Goal: Information Seeking & Learning: Find specific fact

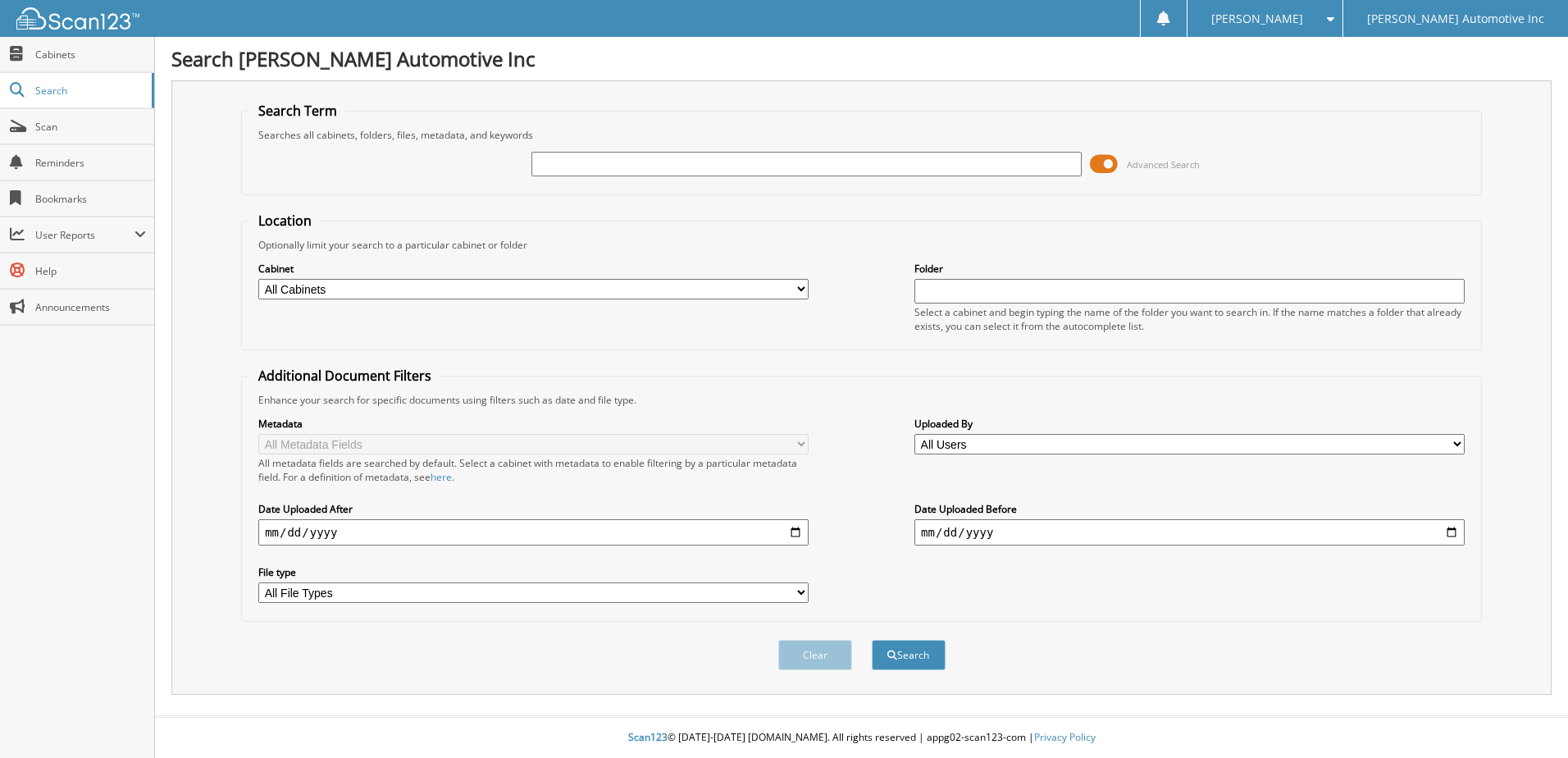
click at [682, 160] on input "text" at bounding box center [806, 164] width 550 height 24
type input "621207"
click at [872, 640] on button "Search" at bounding box center [908, 655] width 74 height 30
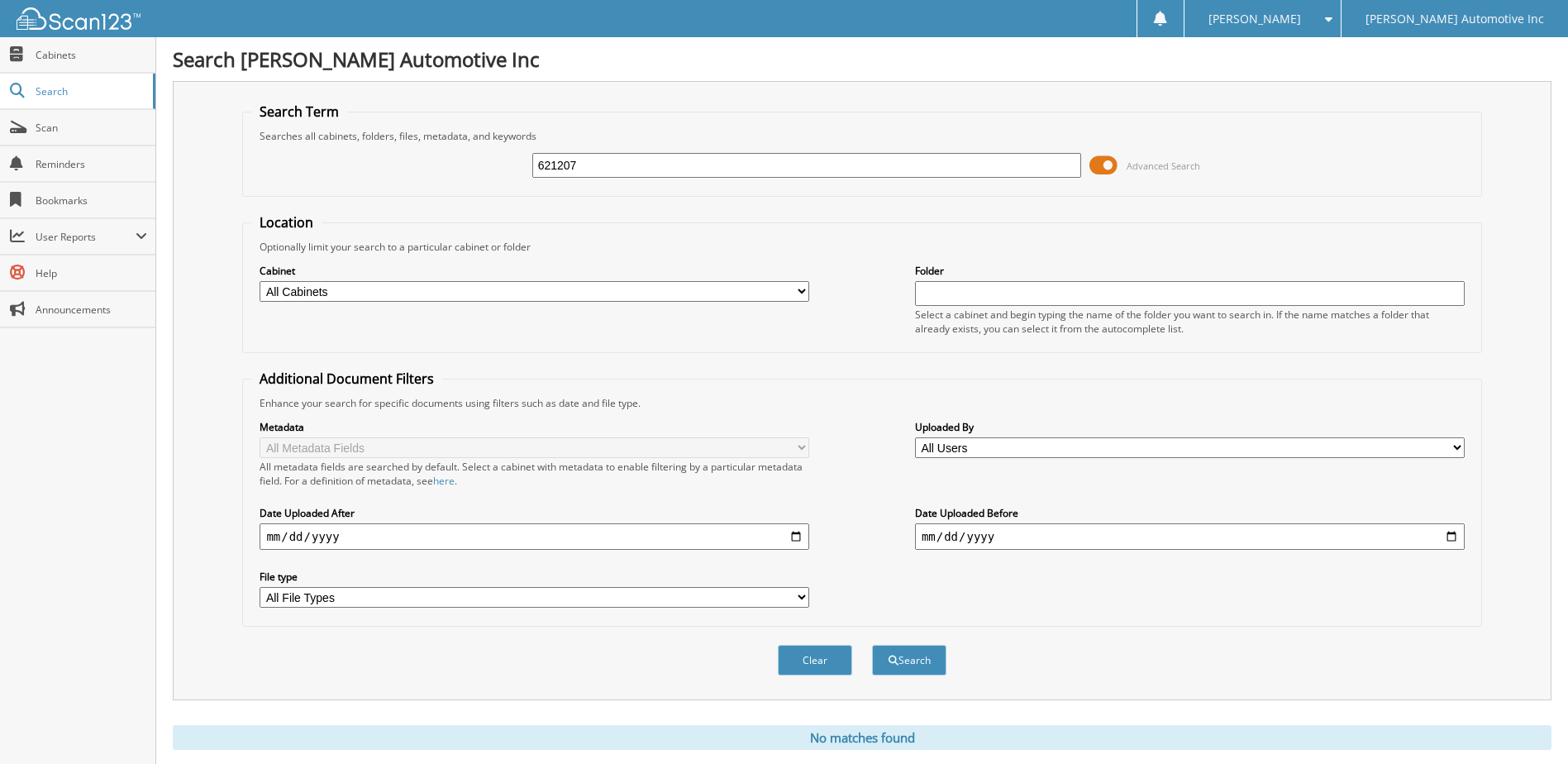
drag, startPoint x: 608, startPoint y: 167, endPoint x: 522, endPoint y: 112, distance: 102.1
click at [282, 124] on fieldset "Search Term Searches all cabinets, folders, files, metadata, and keywords 62120…" at bounding box center [862, 149] width 1239 height 95
type input "t255656"
click at [872, 645] on button "Search" at bounding box center [909, 660] width 75 height 30
click at [1106, 164] on span at bounding box center [1104, 165] width 28 height 25
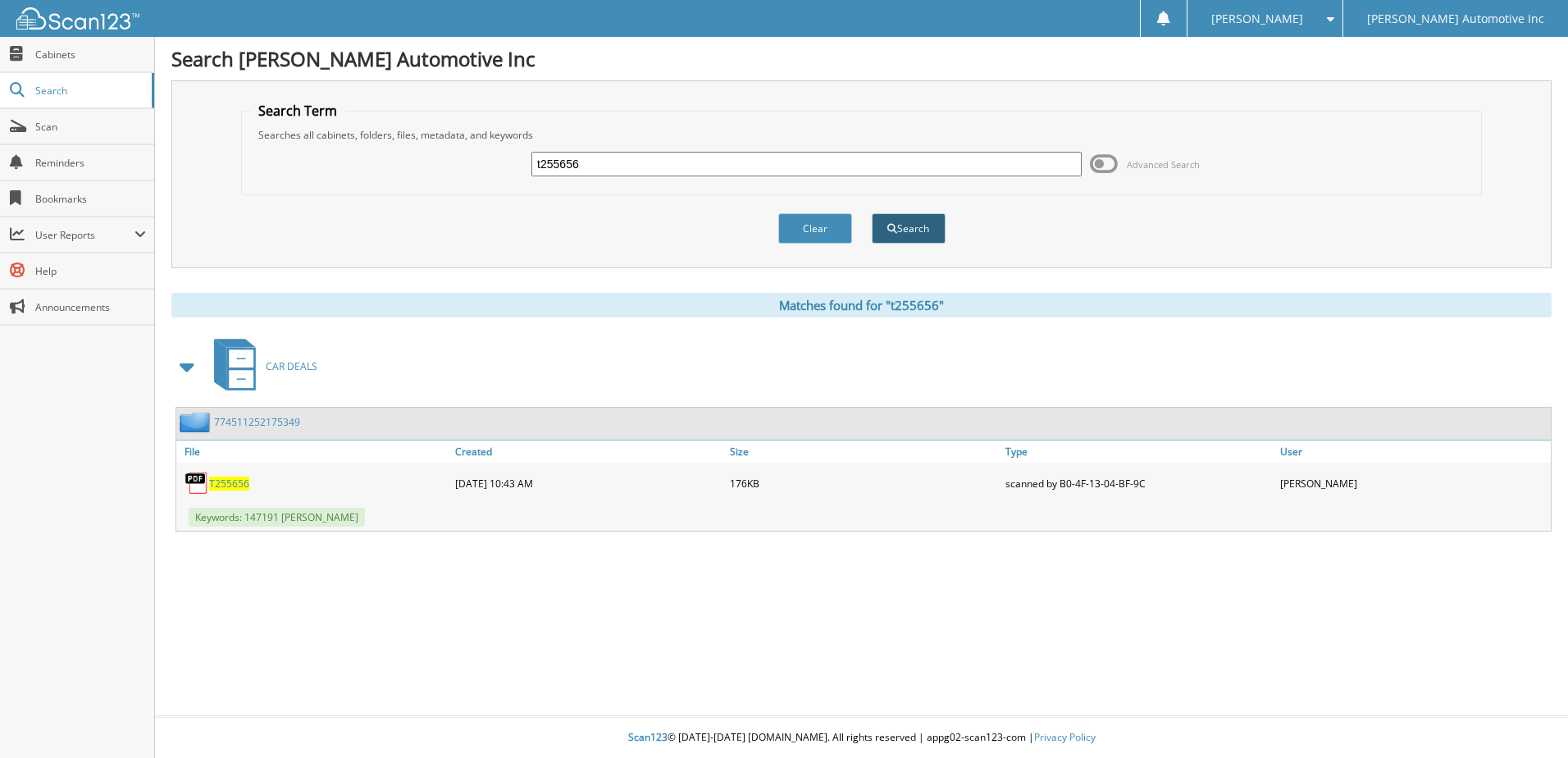
click at [913, 231] on button "Search" at bounding box center [908, 228] width 74 height 30
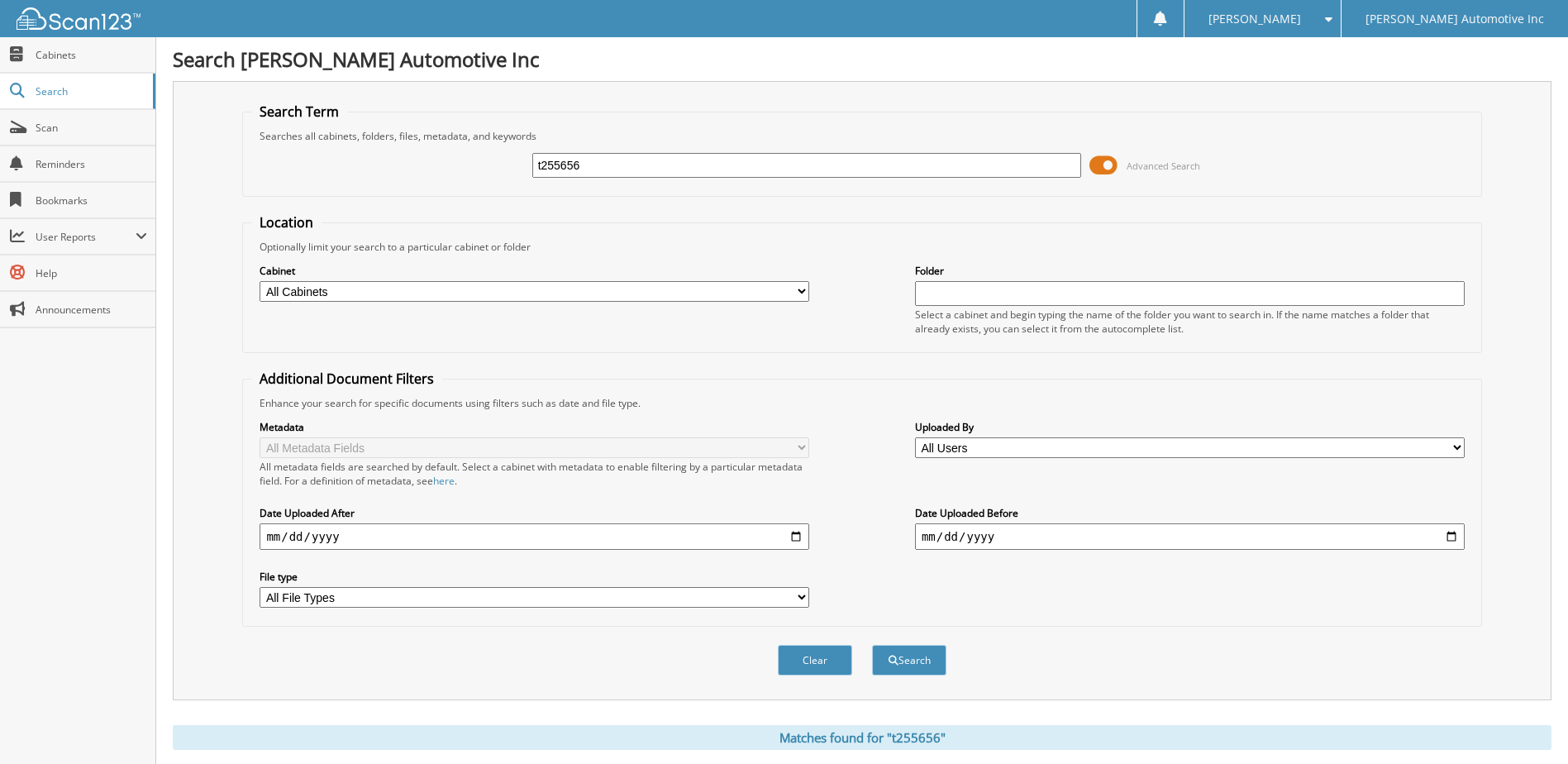
click at [1110, 165] on span at bounding box center [1104, 165] width 28 height 25
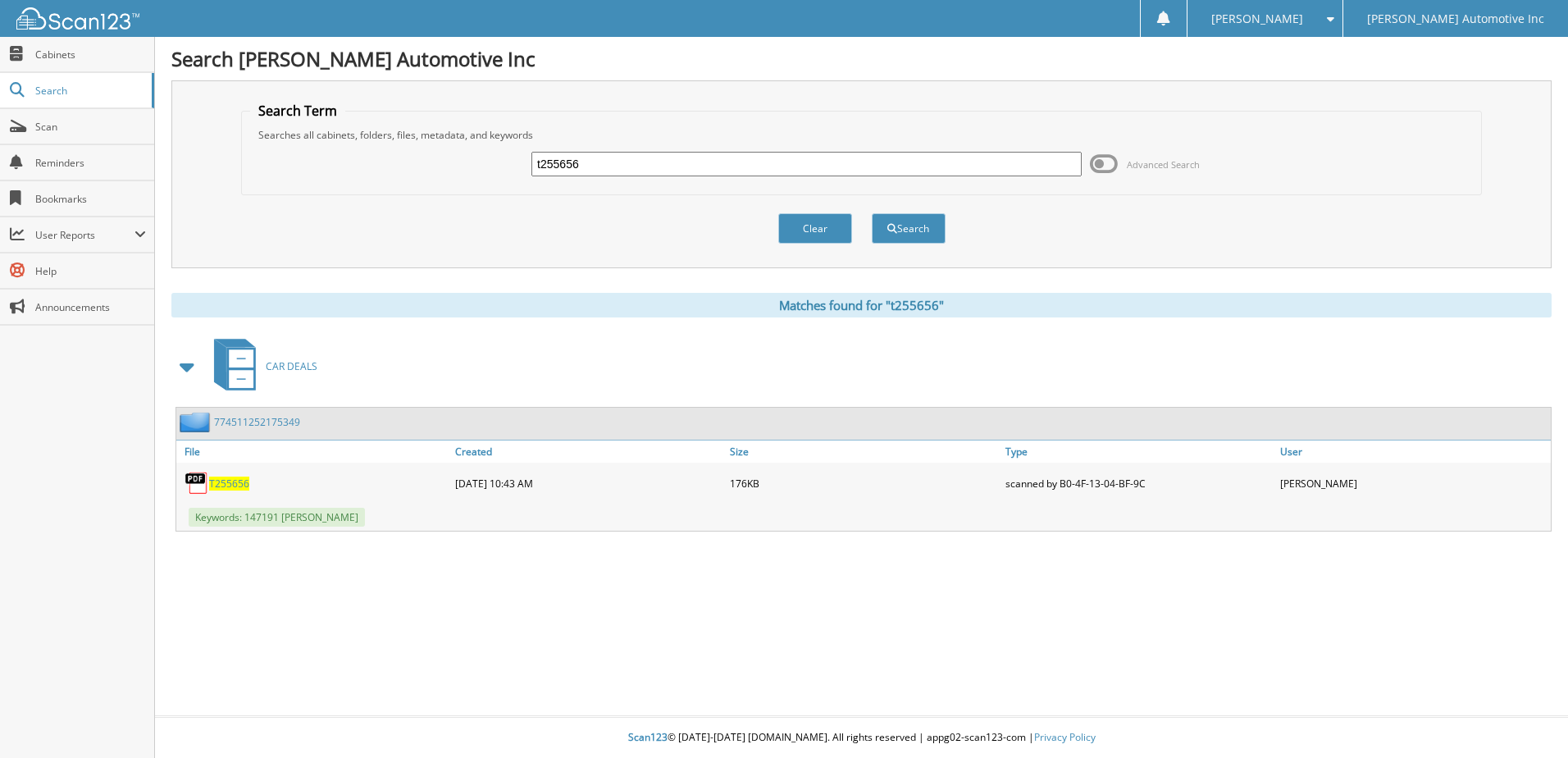
drag, startPoint x: 224, startPoint y: 480, endPoint x: 231, endPoint y: 474, distance: 9.2
click at [224, 480] on span "T255656" at bounding box center [229, 483] width 40 height 14
drag, startPoint x: 613, startPoint y: 156, endPoint x: 483, endPoint y: 161, distance: 130.1
click at [497, 162] on div "t255656 Advanced Search" at bounding box center [861, 163] width 1223 height 44
type input "621207"
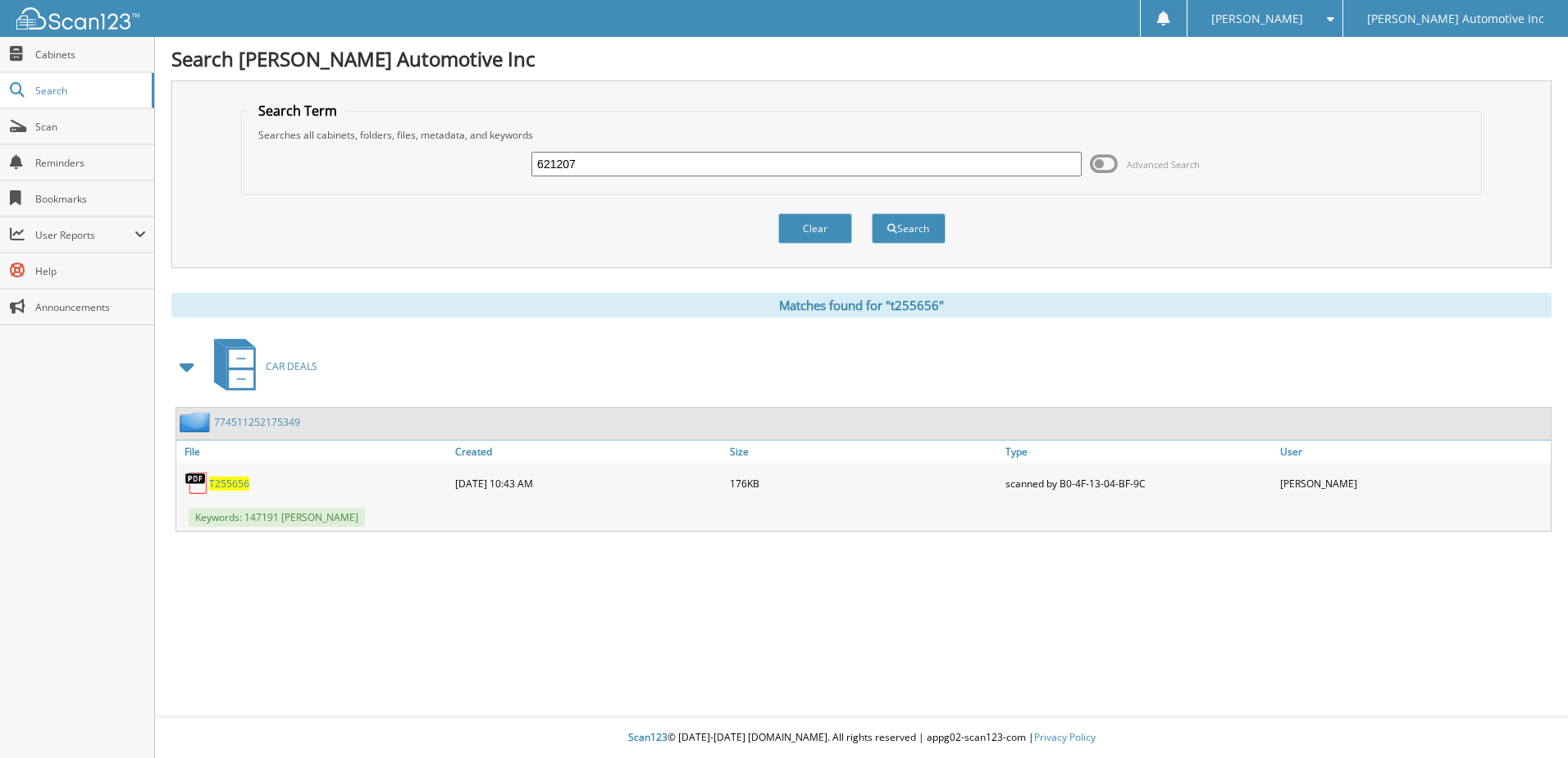
click at [872, 213] on button "Search" at bounding box center [908, 228] width 74 height 30
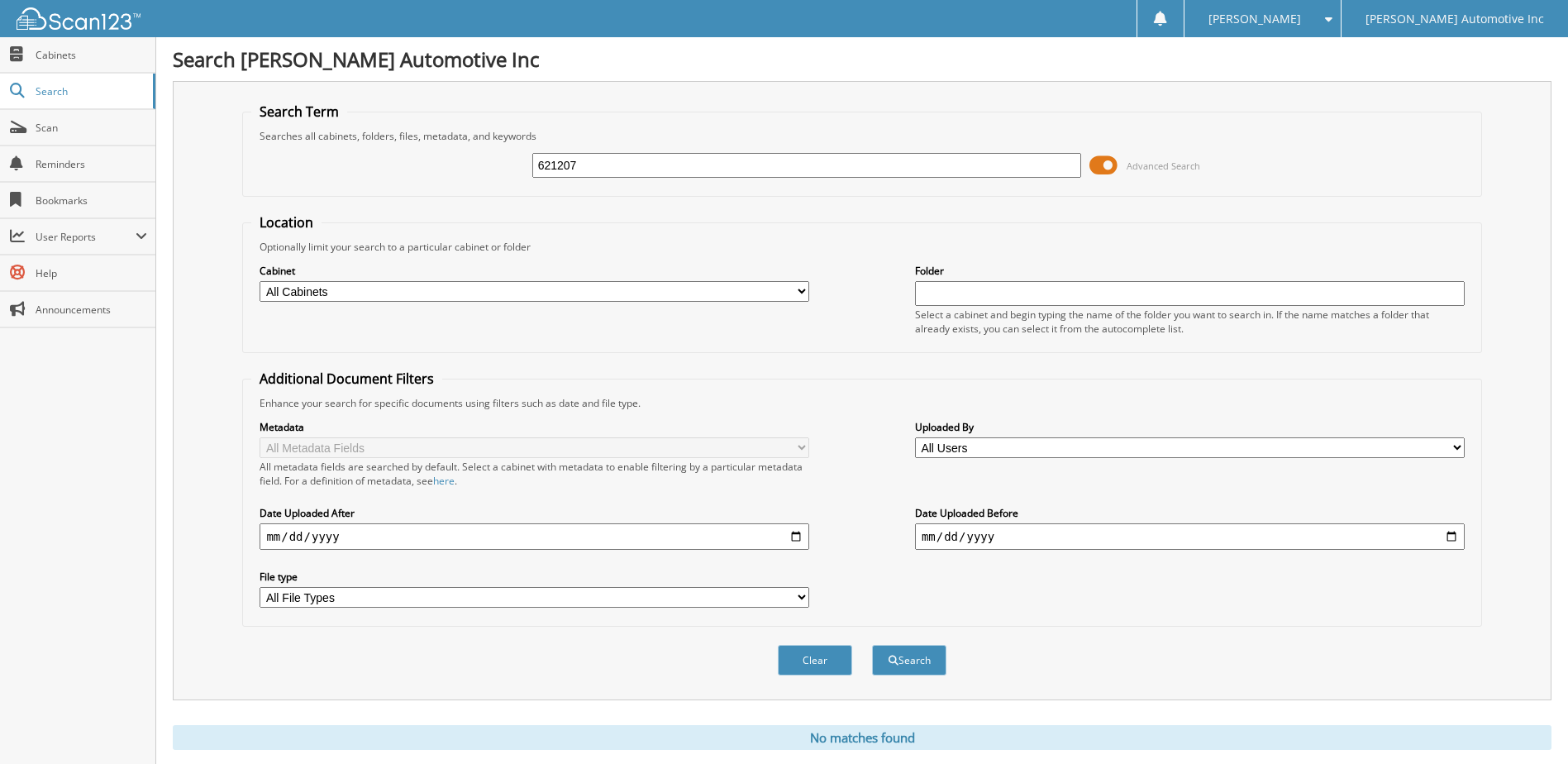
click at [1110, 164] on span at bounding box center [1104, 165] width 28 height 25
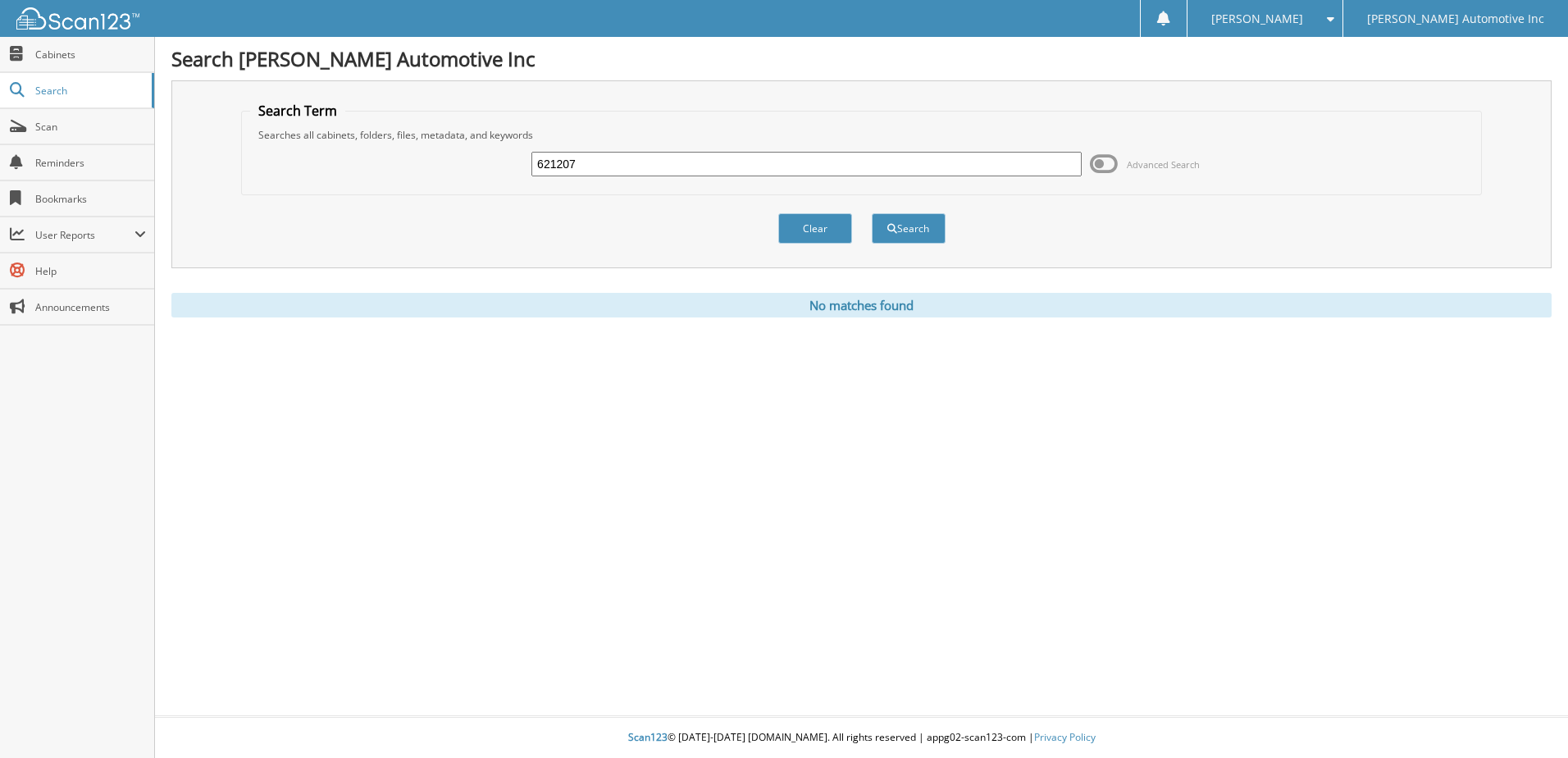
drag, startPoint x: 513, startPoint y: 151, endPoint x: 436, endPoint y: 134, distance: 78.9
click at [419, 144] on div "621207 Advanced Search" at bounding box center [861, 163] width 1223 height 44
type input "t255624"
click at [872, 213] on button "Search" at bounding box center [908, 228] width 74 height 30
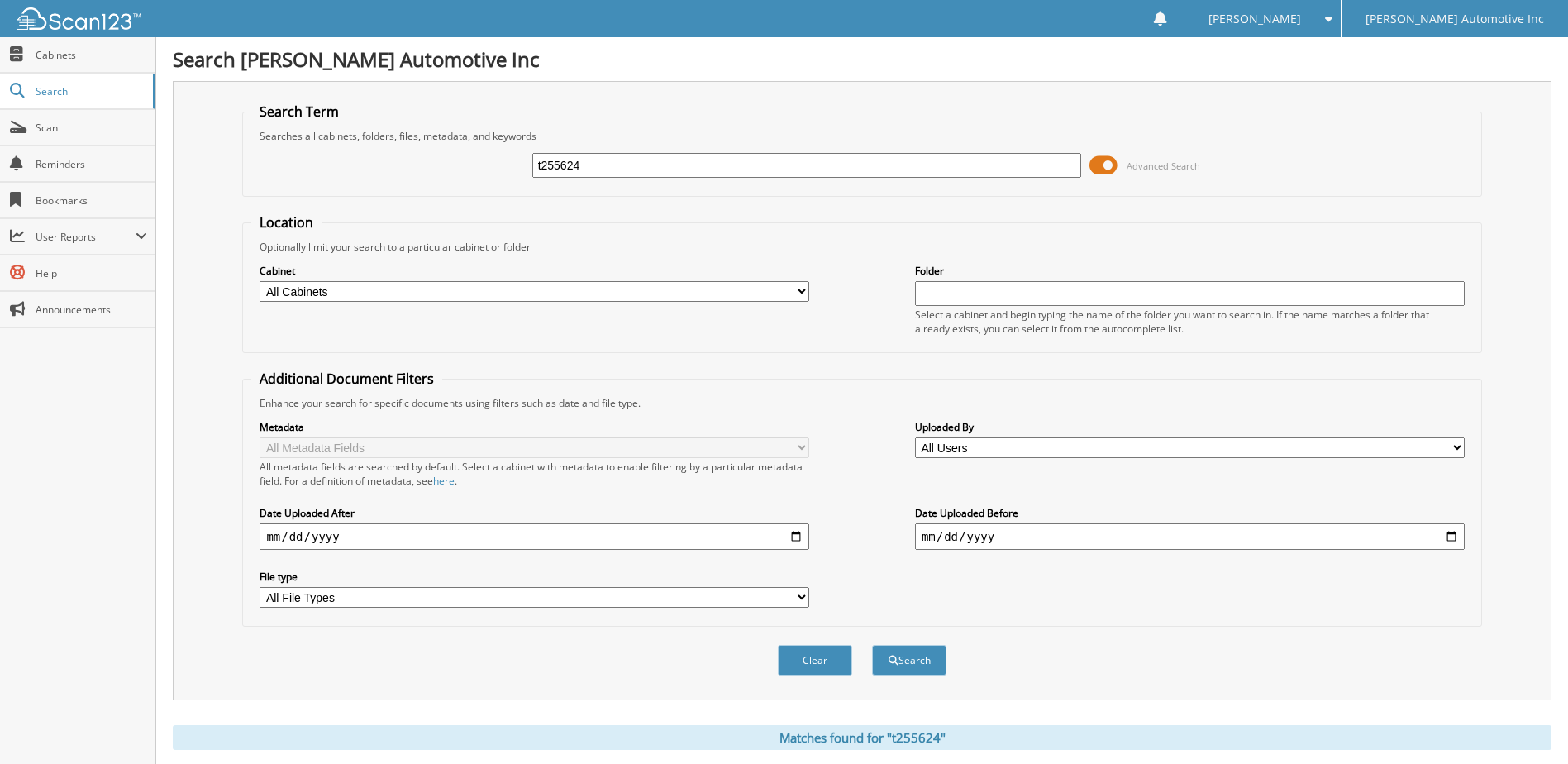
click at [1111, 165] on span at bounding box center [1104, 165] width 28 height 25
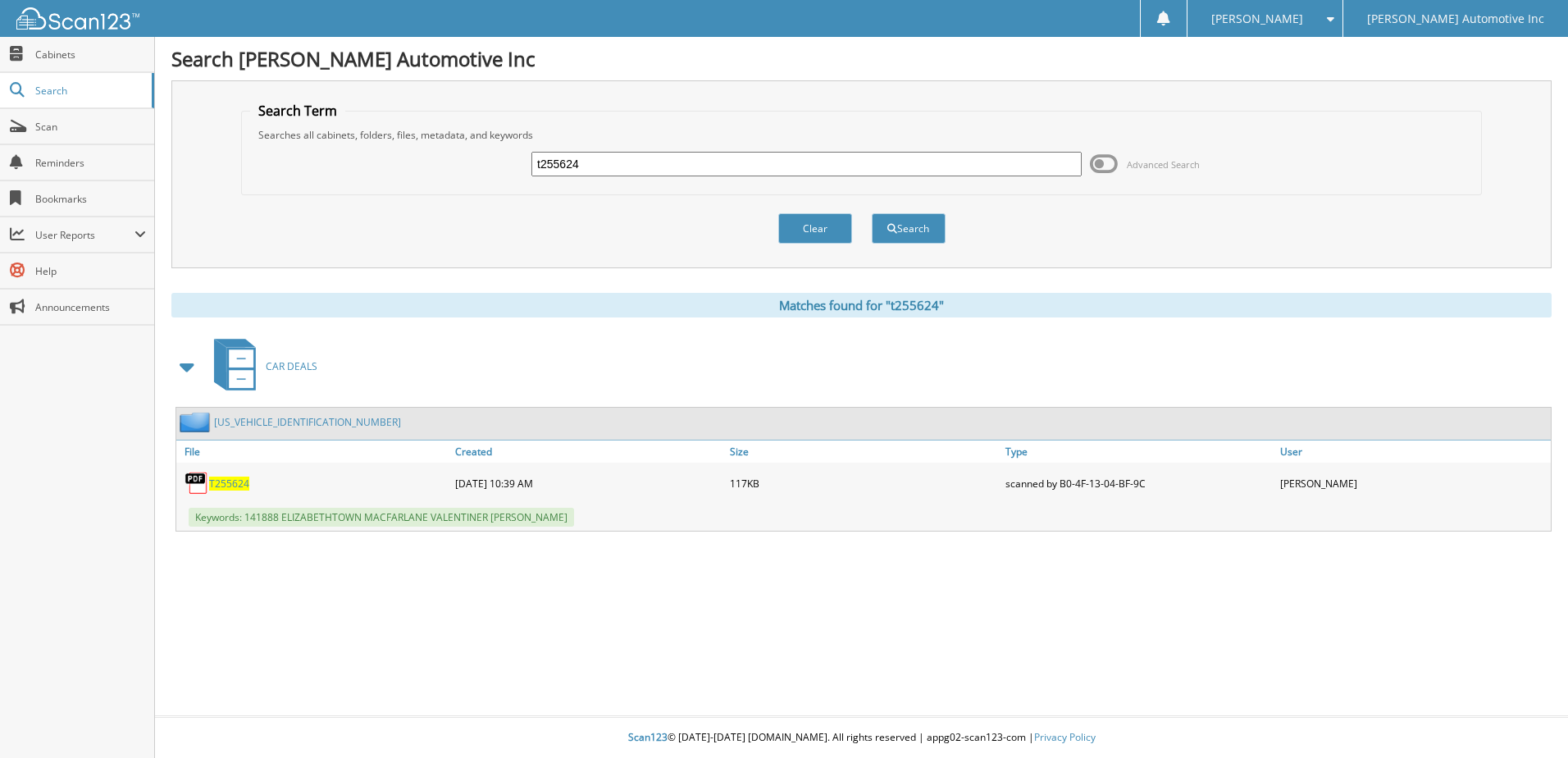
drag, startPoint x: 457, startPoint y: 137, endPoint x: 160, endPoint y: 76, distance: 303.2
click at [160, 76] on div "Search Peterson Automotive Inc Search Term Searches all cabinets, folders, file…" at bounding box center [861, 379] width 1413 height 758
type input "319113"
click at [872, 213] on button "Search" at bounding box center [908, 228] width 74 height 30
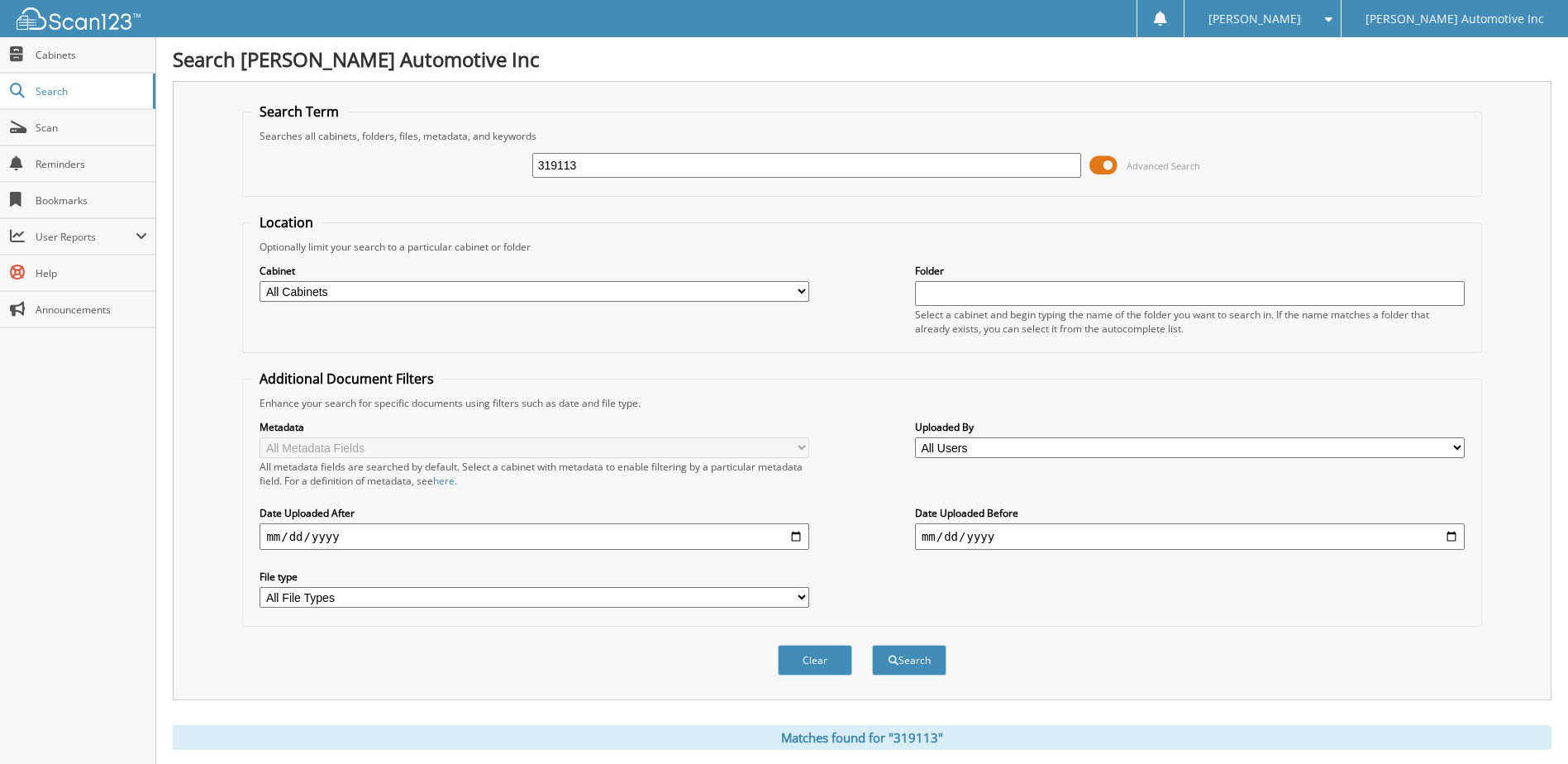
click at [1108, 170] on span at bounding box center [1104, 165] width 28 height 25
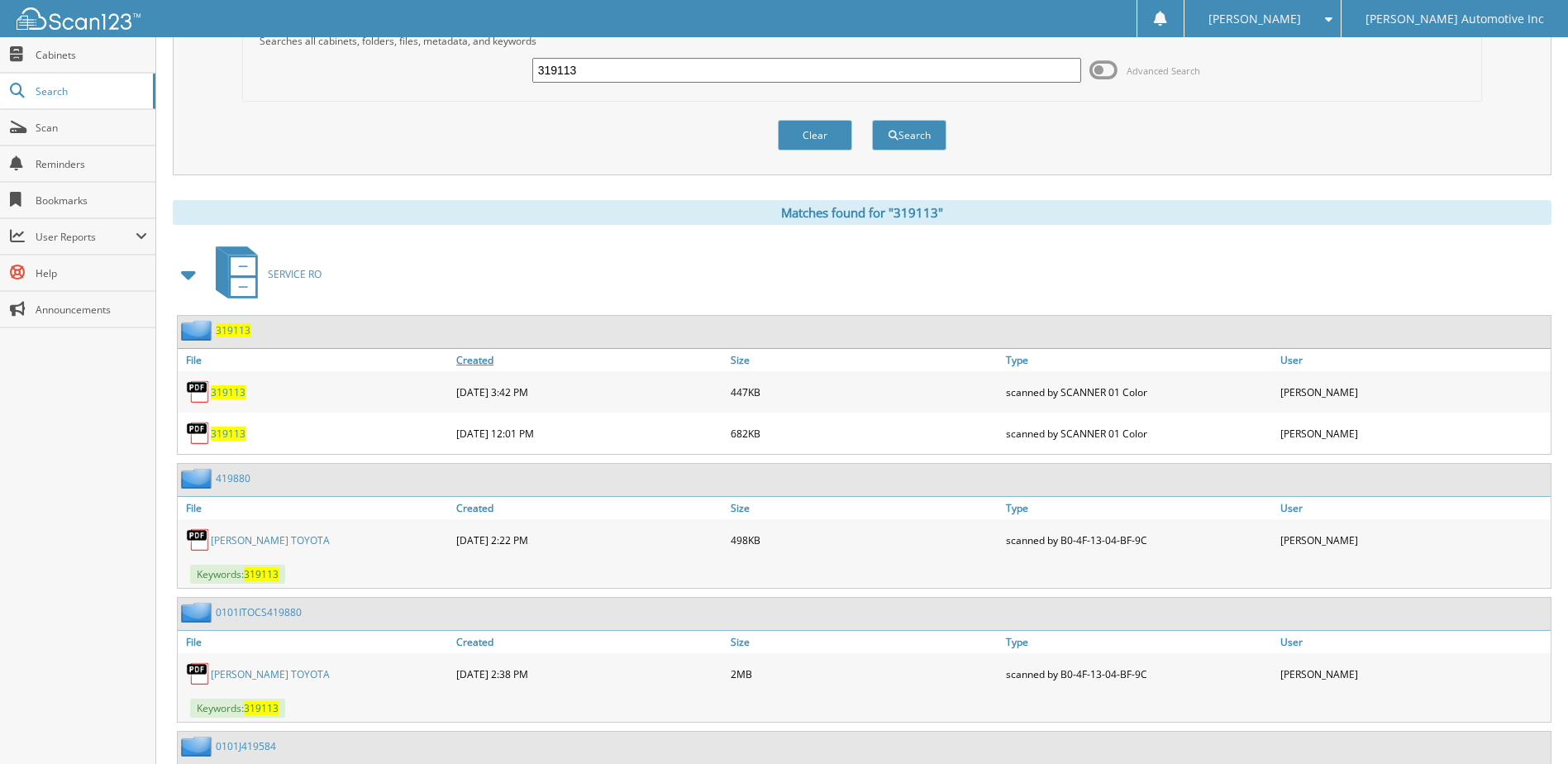
scroll to position [23, 0]
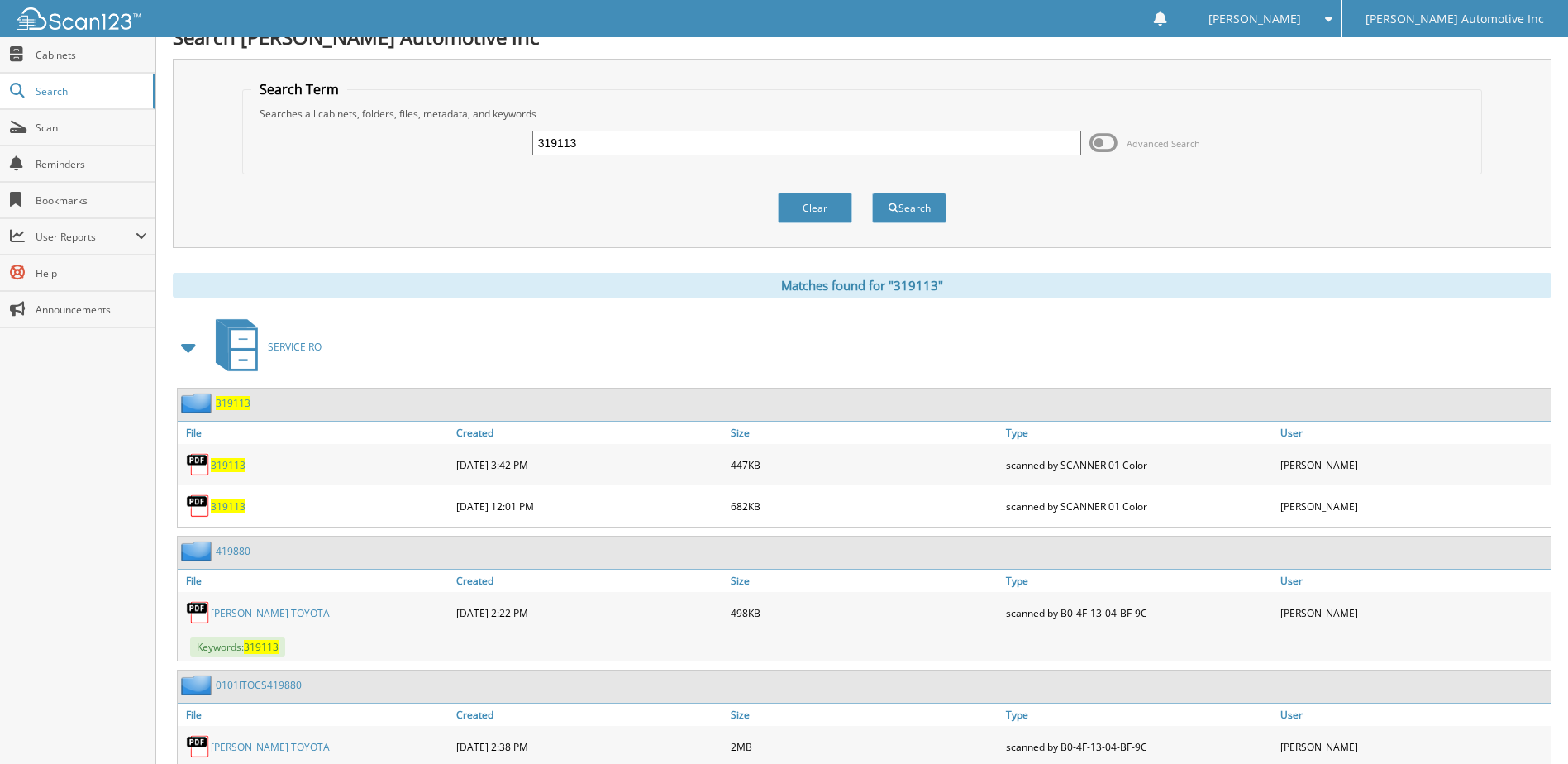
drag, startPoint x: 236, startPoint y: 616, endPoint x: 246, endPoint y: 613, distance: 10.4
click at [236, 616] on link "PETERSON TOYOTA" at bounding box center [270, 613] width 119 height 14
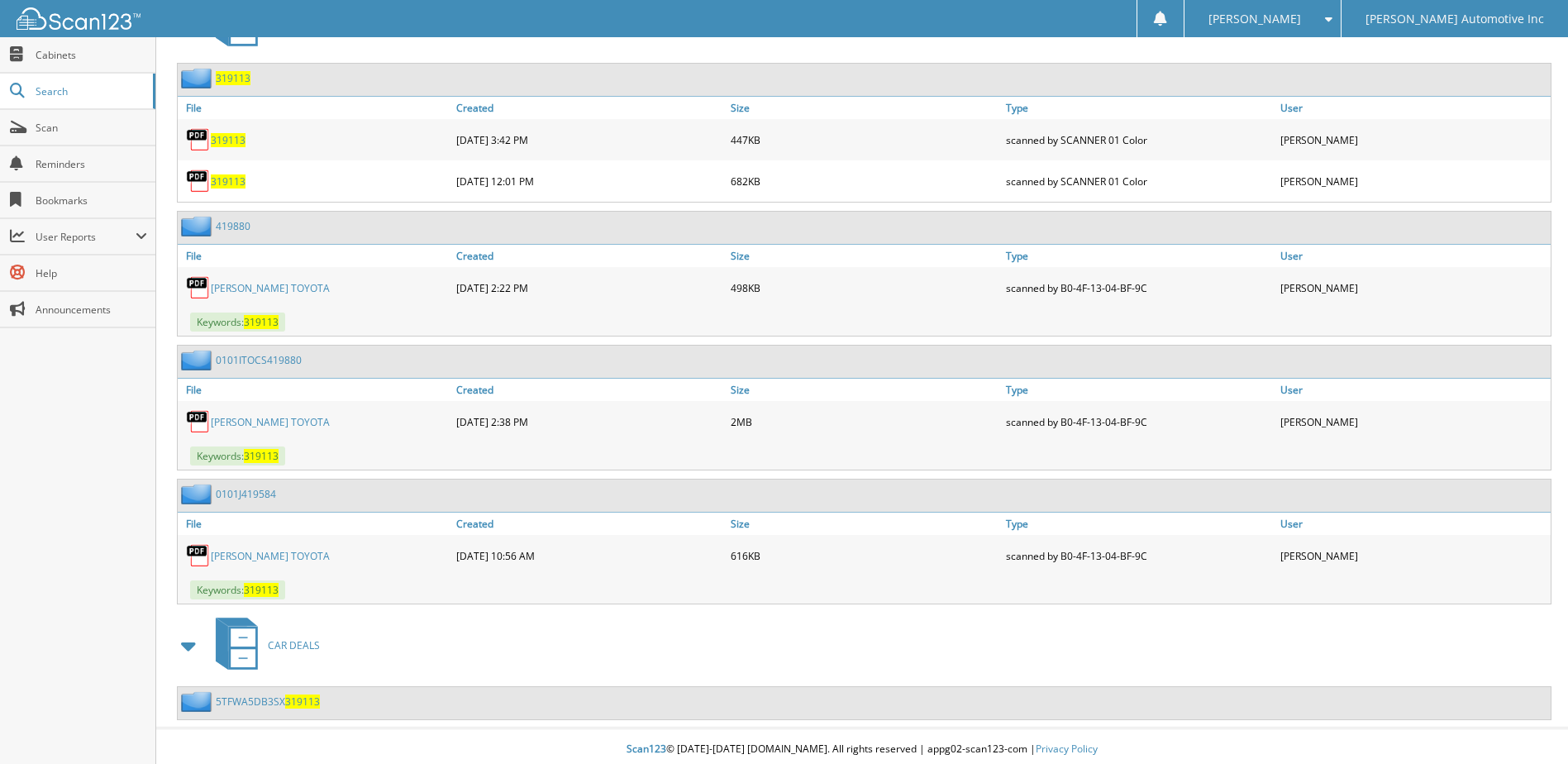
scroll to position [353, 0]
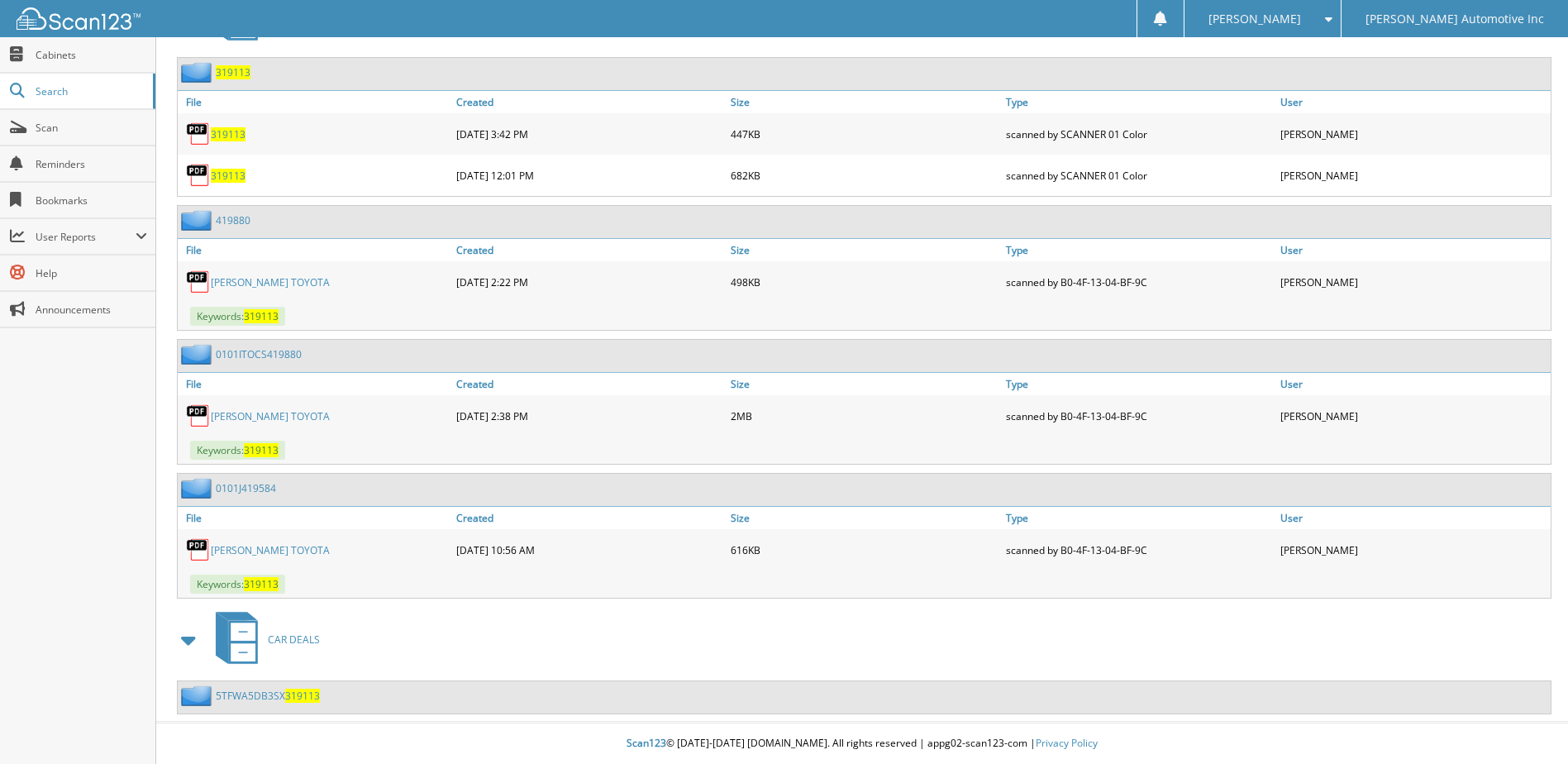
click at [259, 414] on link "[PERSON_NAME] TOYOTA" at bounding box center [270, 416] width 119 height 14
click at [287, 548] on link "[PERSON_NAME] TOYOTA" at bounding box center [270, 549] width 119 height 14
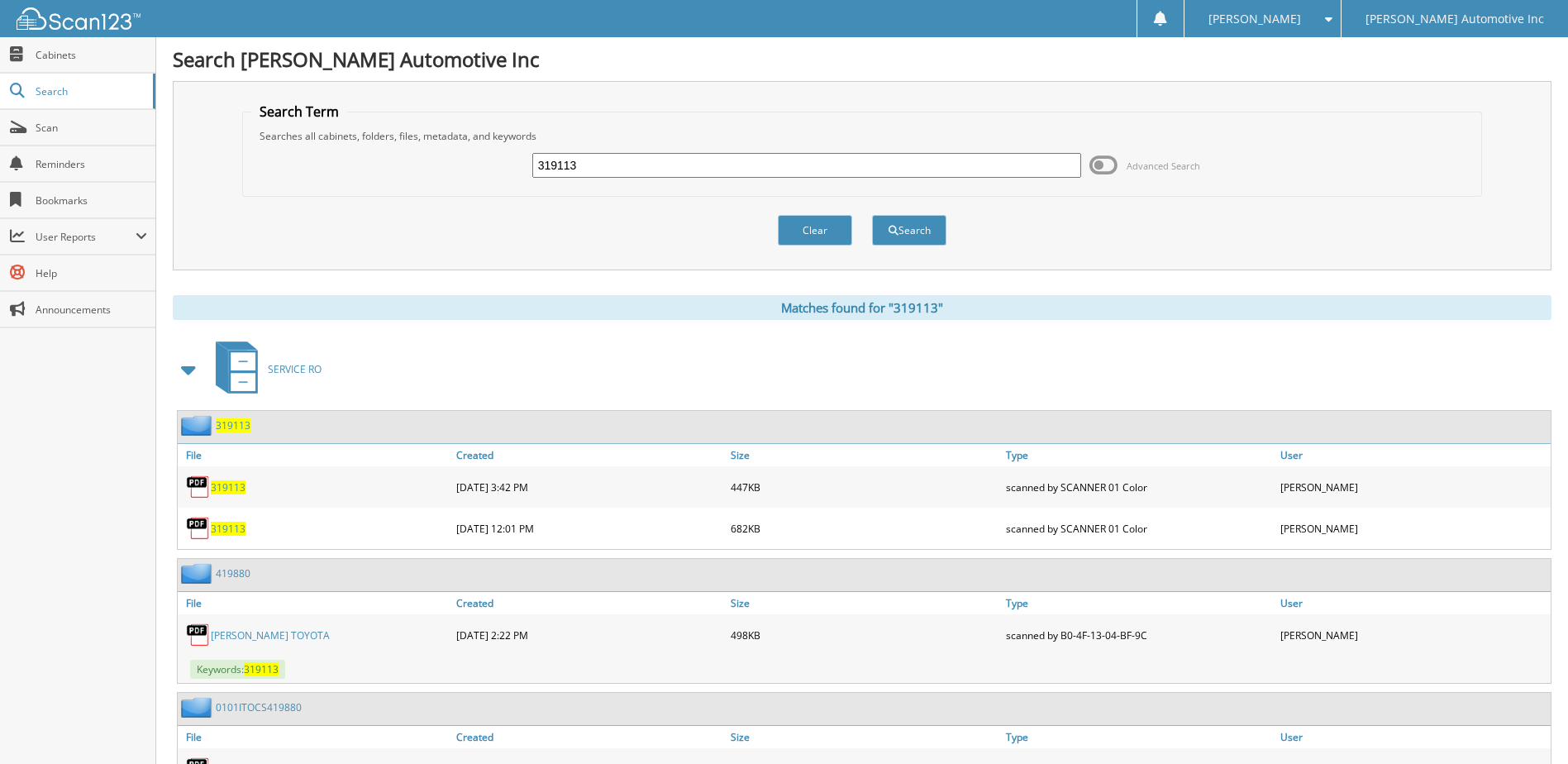
drag, startPoint x: 596, startPoint y: 162, endPoint x: 250, endPoint y: 137, distance: 346.9
click at [304, 144] on div "319113 Advanced Search" at bounding box center [862, 165] width 1221 height 44
type input "351902"
click at [872, 215] on button "Search" at bounding box center [909, 230] width 75 height 30
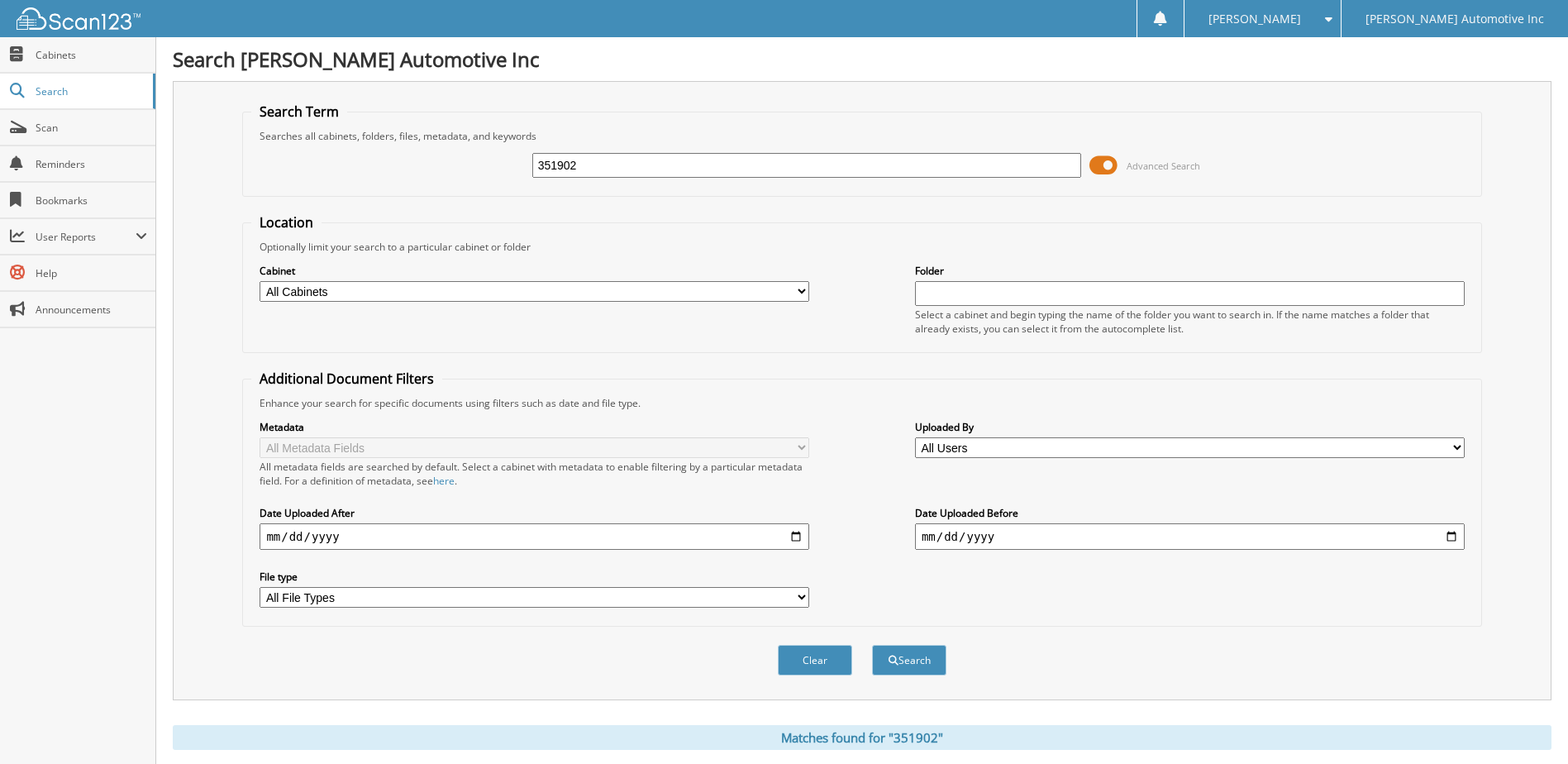
click at [1108, 167] on span at bounding box center [1104, 165] width 28 height 25
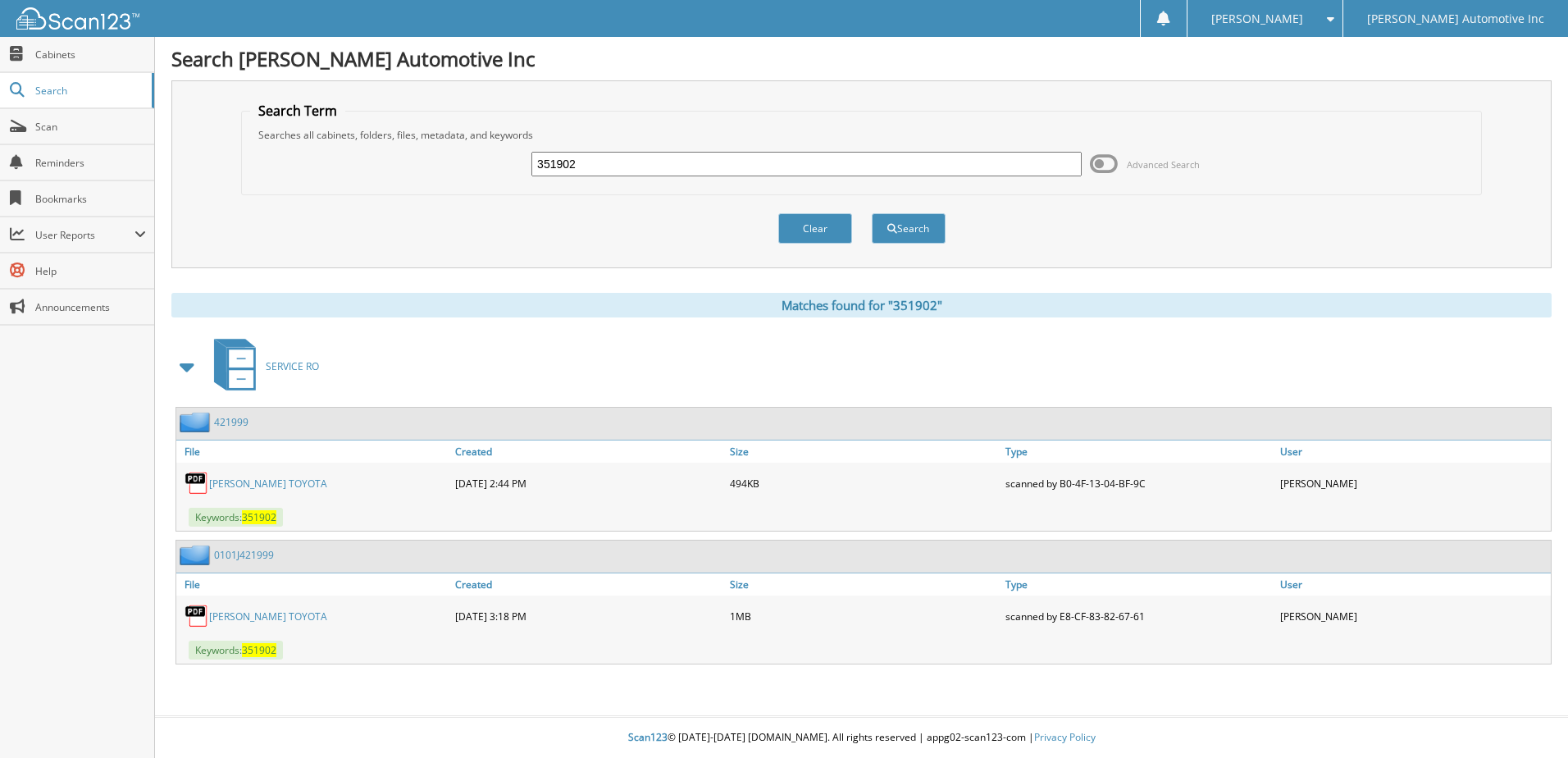
click at [251, 489] on link "[PERSON_NAME] TOYOTA" at bounding box center [268, 483] width 118 height 14
click at [269, 611] on link "[PERSON_NAME] TOYOTA" at bounding box center [268, 615] width 118 height 14
drag, startPoint x: 588, startPoint y: 170, endPoint x: 334, endPoint y: 120, distance: 258.9
click at [334, 120] on fieldset "Search Term Searches all cabinets, folders, files, metadata, and keywords 35190…" at bounding box center [861, 148] width 1241 height 94
type input "640396"
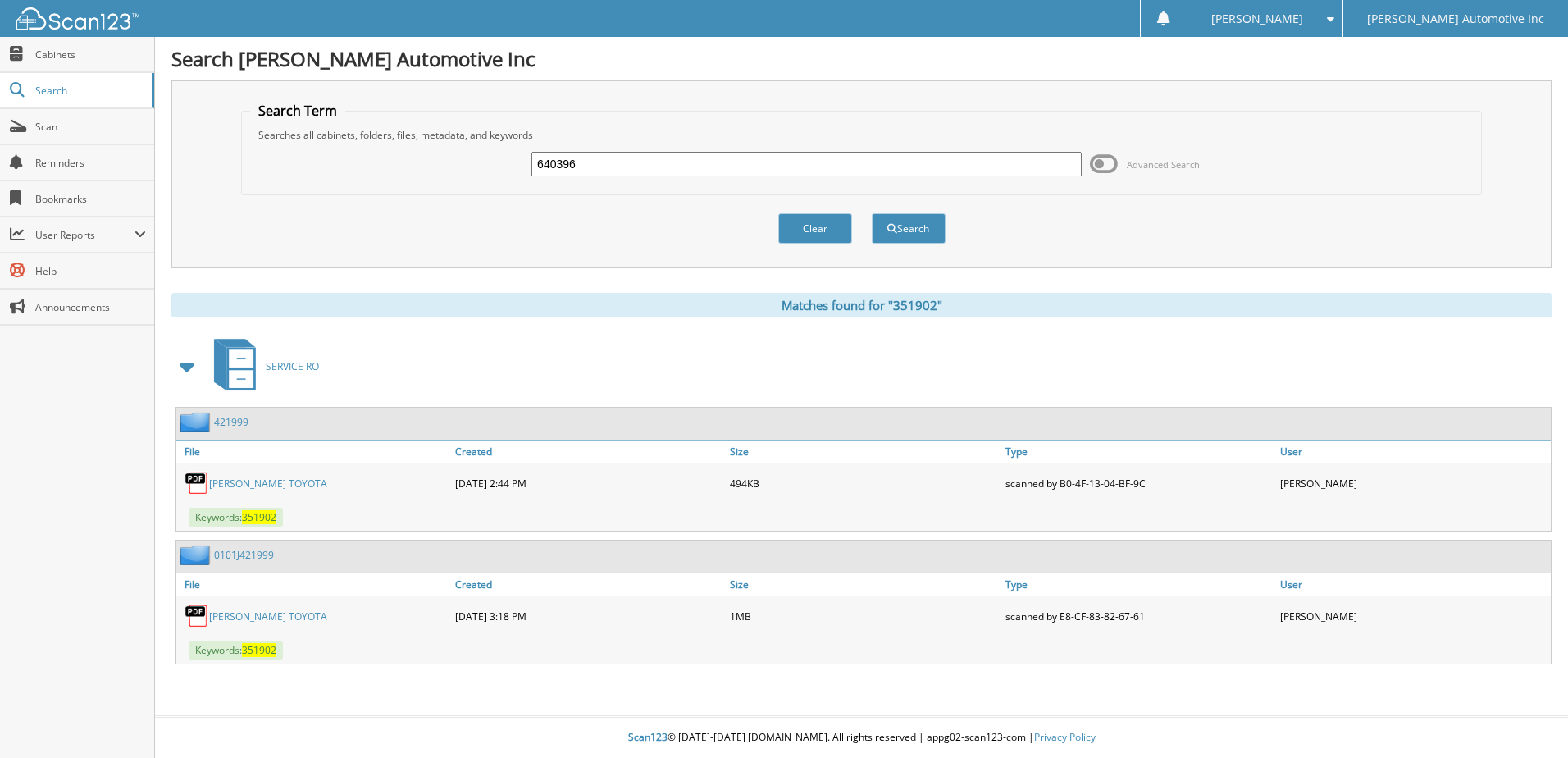
click at [872, 213] on button "Search" at bounding box center [908, 228] width 74 height 30
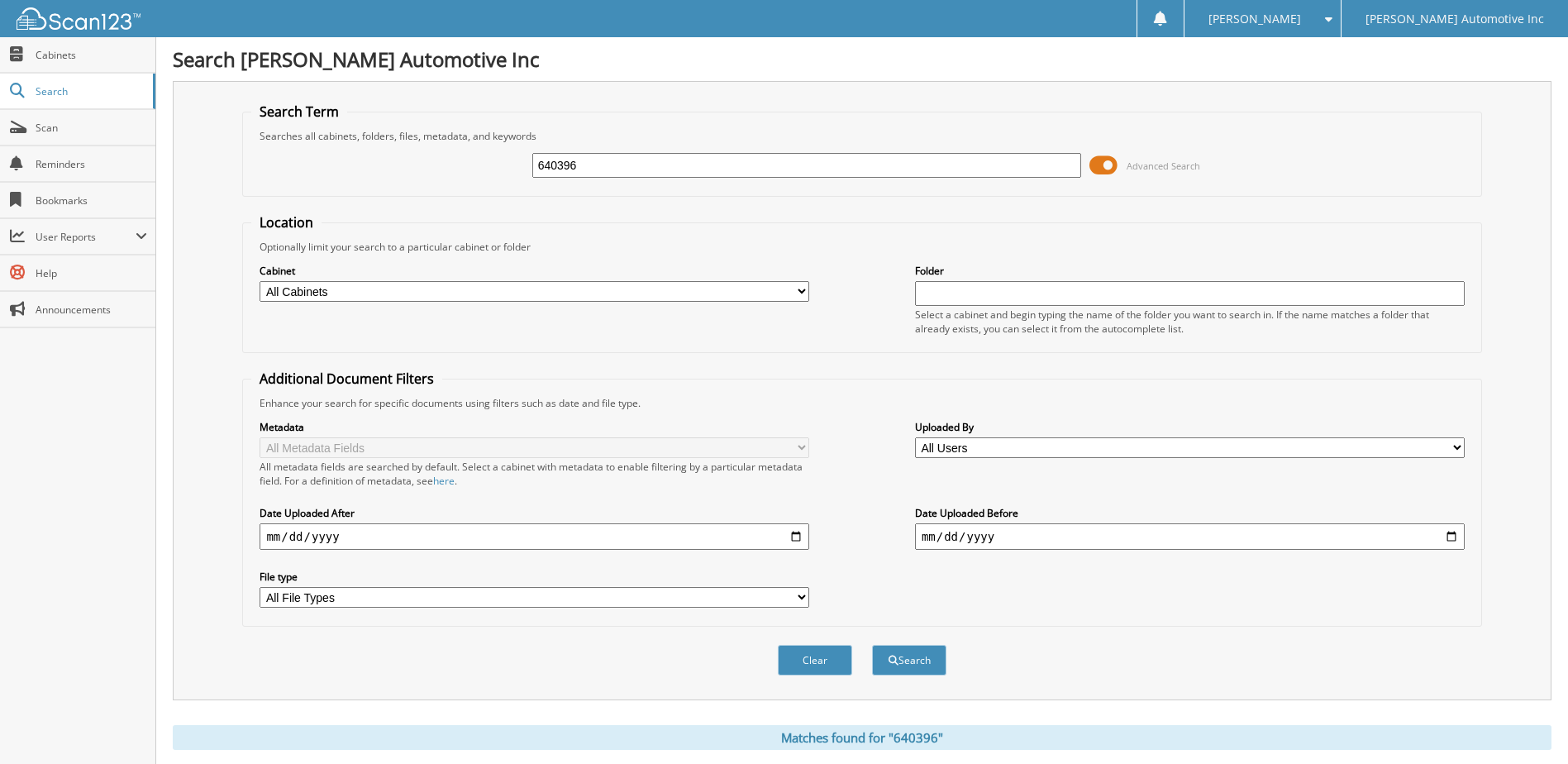
click at [1108, 165] on span at bounding box center [1104, 165] width 28 height 25
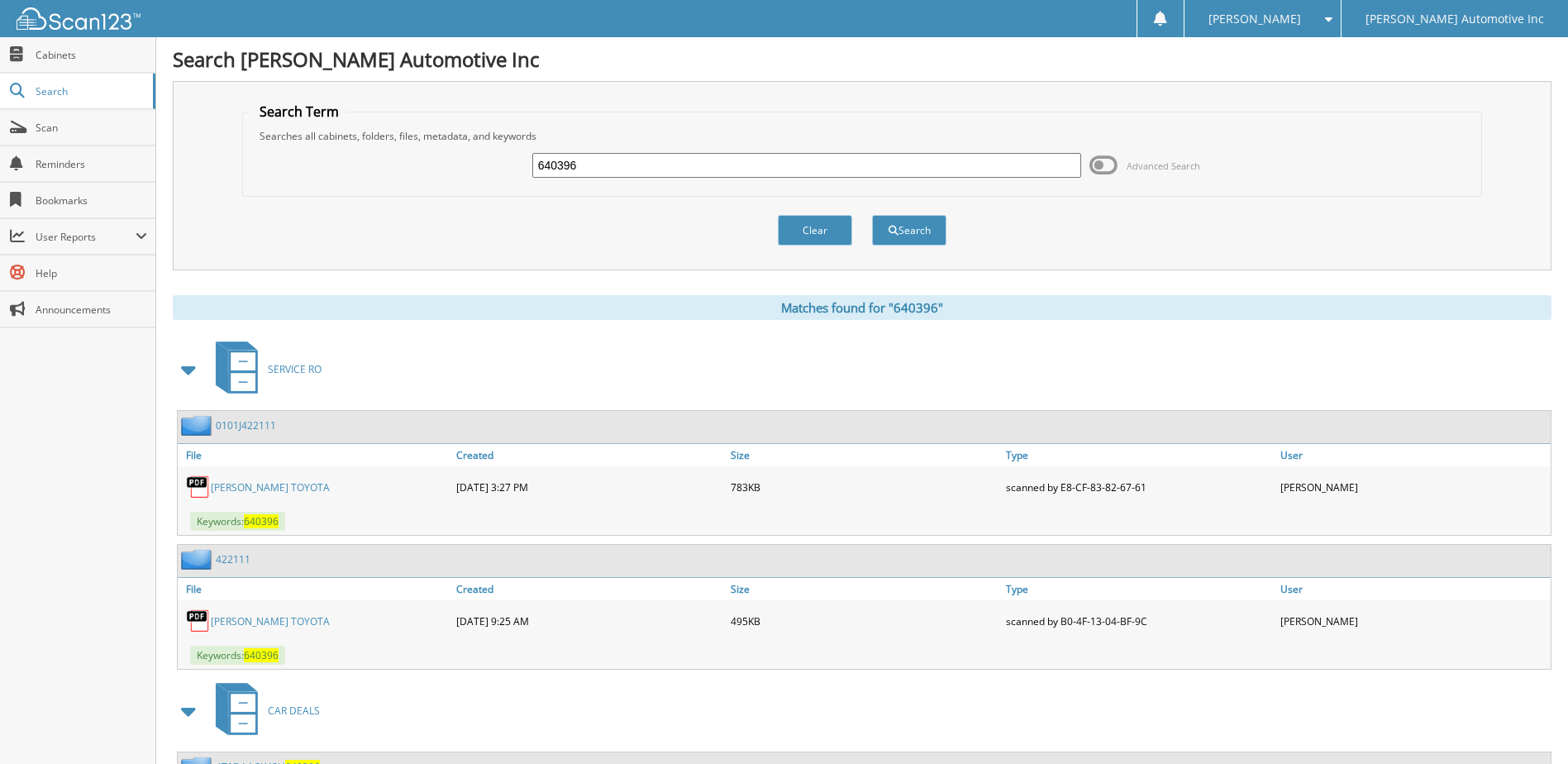
click at [255, 494] on link "[PERSON_NAME] TOYOTA" at bounding box center [270, 487] width 119 height 14
drag, startPoint x: 584, startPoint y: 165, endPoint x: 496, endPoint y: 169, distance: 88.1
click at [530, 165] on div "640396 Advanced Search" at bounding box center [862, 165] width 1221 height 44
type input "067873"
click at [872, 215] on button "Search" at bounding box center [909, 230] width 75 height 30
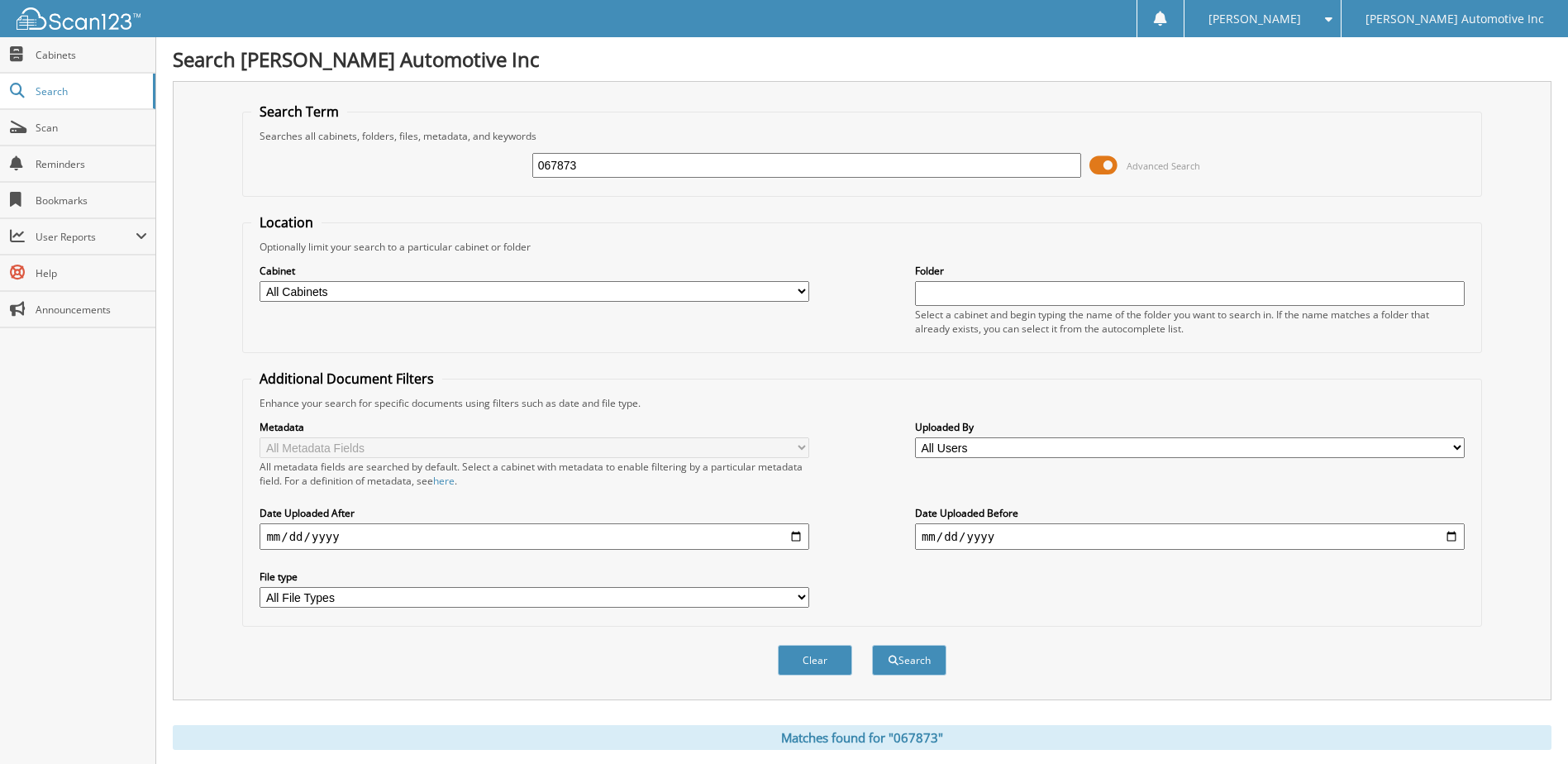
click at [1109, 167] on span at bounding box center [1104, 165] width 28 height 25
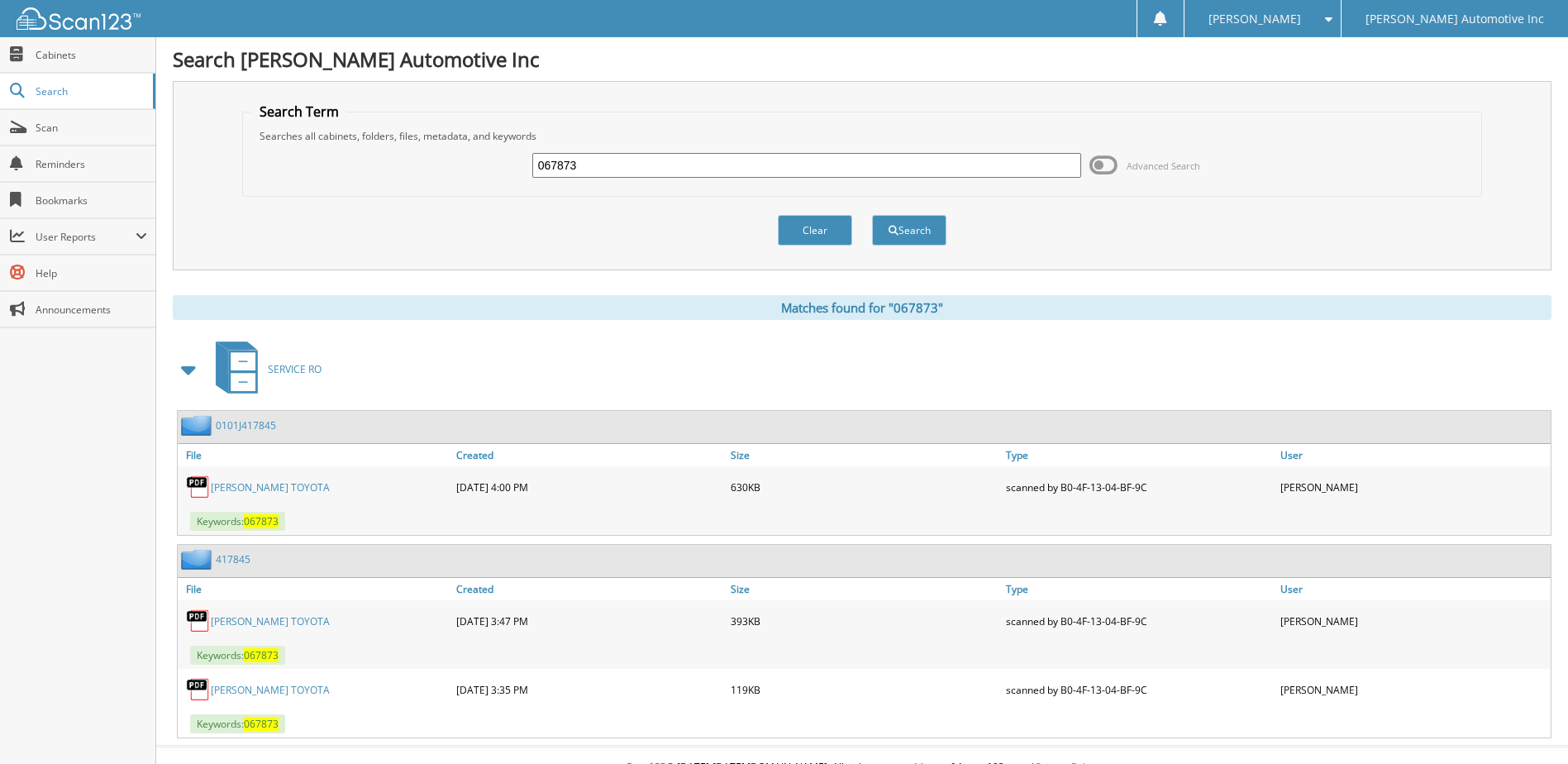
click at [234, 486] on link "PETERSON TOYOTA" at bounding box center [270, 487] width 119 height 14
drag, startPoint x: 557, startPoint y: 165, endPoint x: 370, endPoint y: 123, distance: 191.7
click at [367, 152] on div "067873 Advanced Search" at bounding box center [862, 165] width 1221 height 44
type input "593528"
click at [872, 215] on button "Search" at bounding box center [909, 230] width 75 height 30
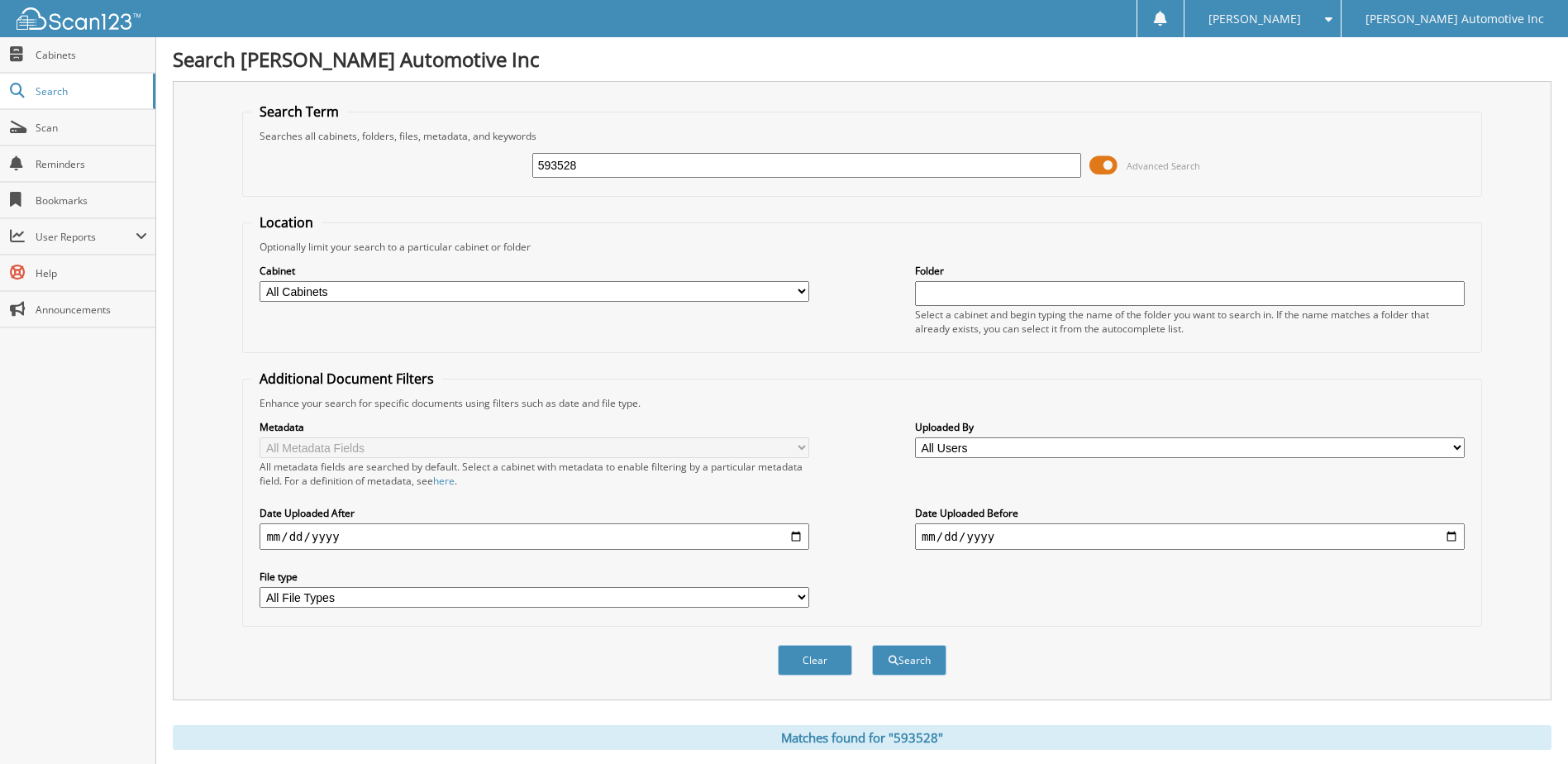
click at [1111, 165] on span at bounding box center [1104, 165] width 28 height 25
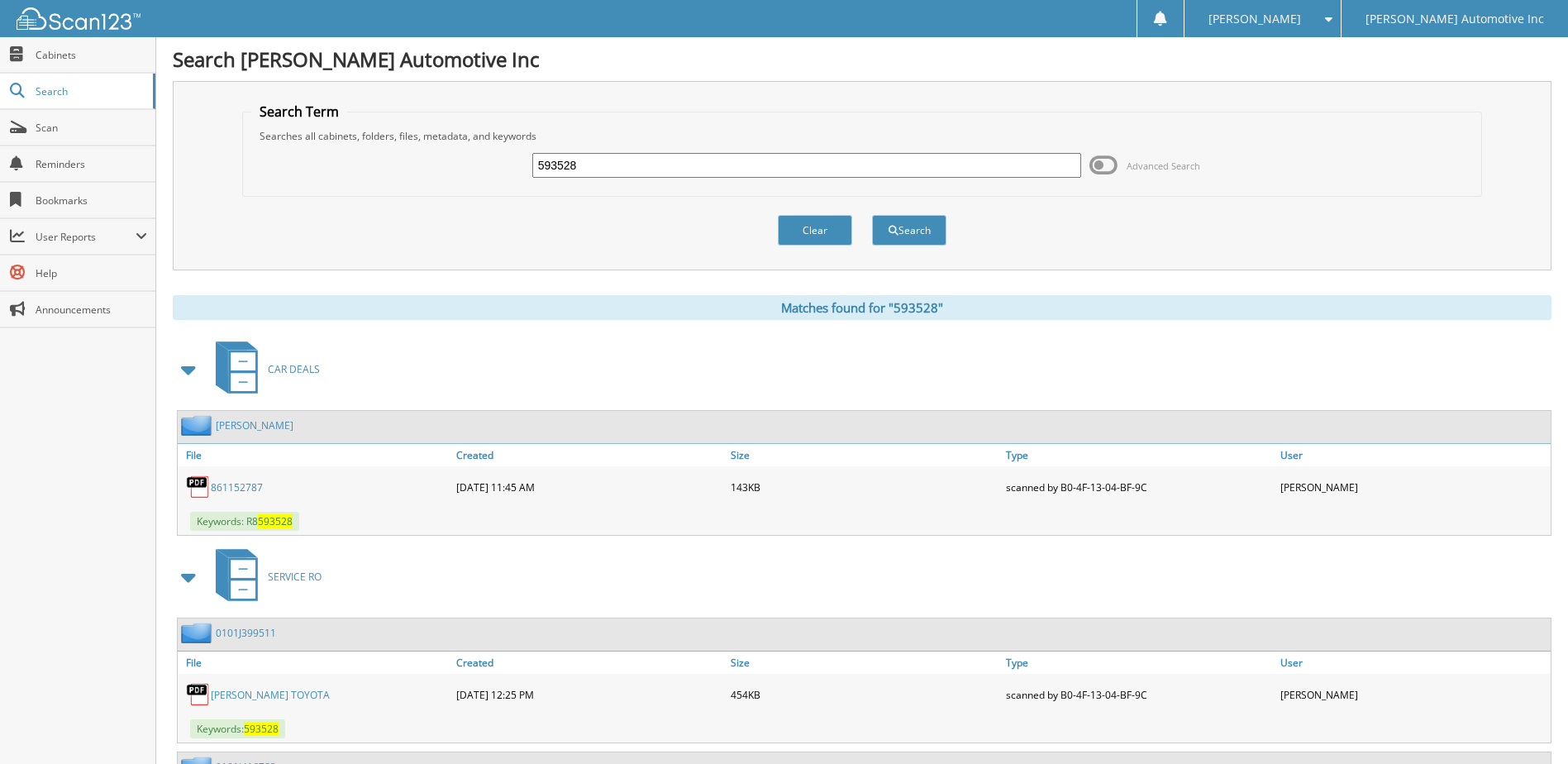
drag, startPoint x: 233, startPoint y: 491, endPoint x: 287, endPoint y: 489, distance: 54.0
click at [233, 491] on link "861152787" at bounding box center [236, 487] width 52 height 14
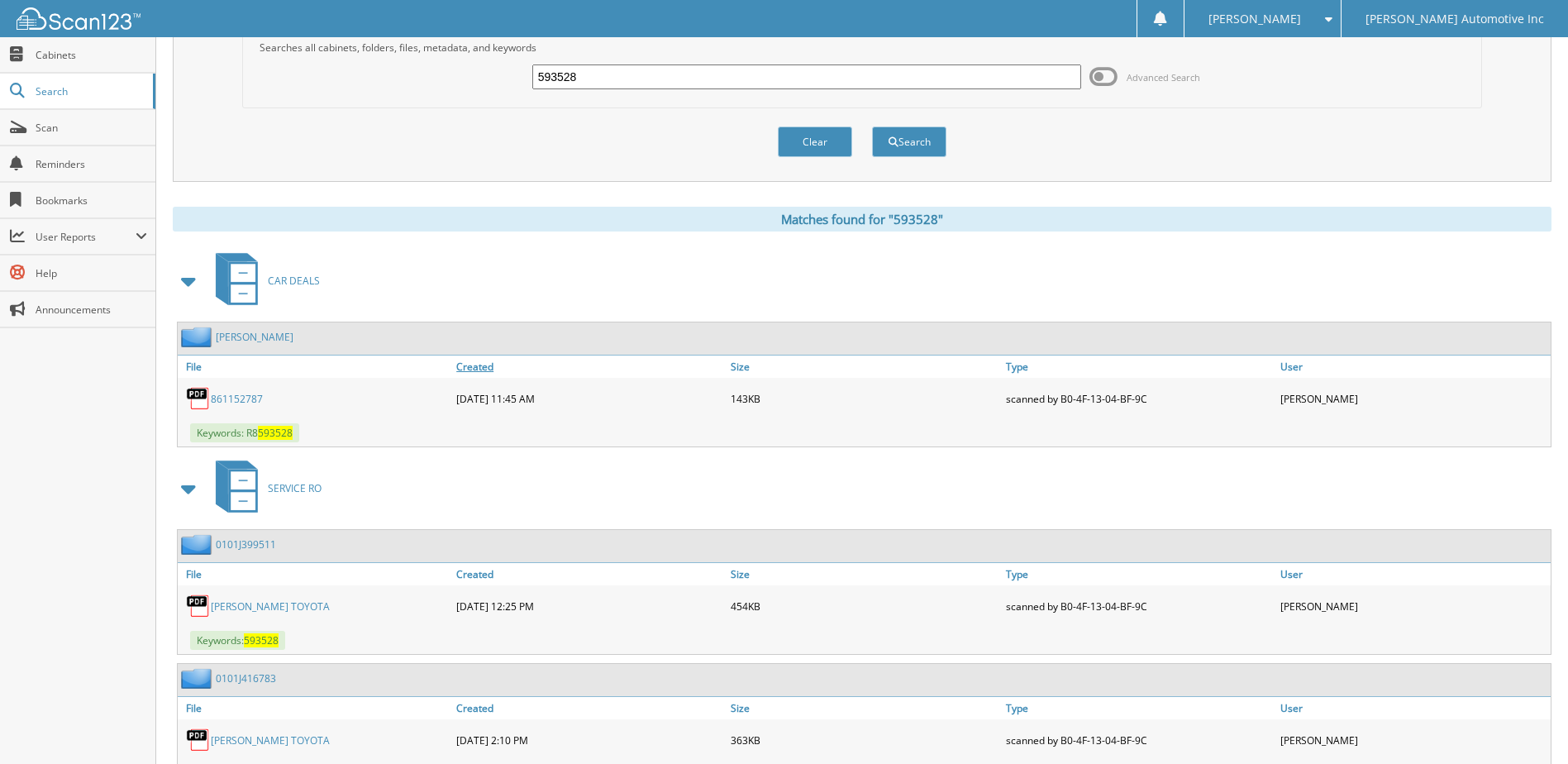
scroll to position [165, 0]
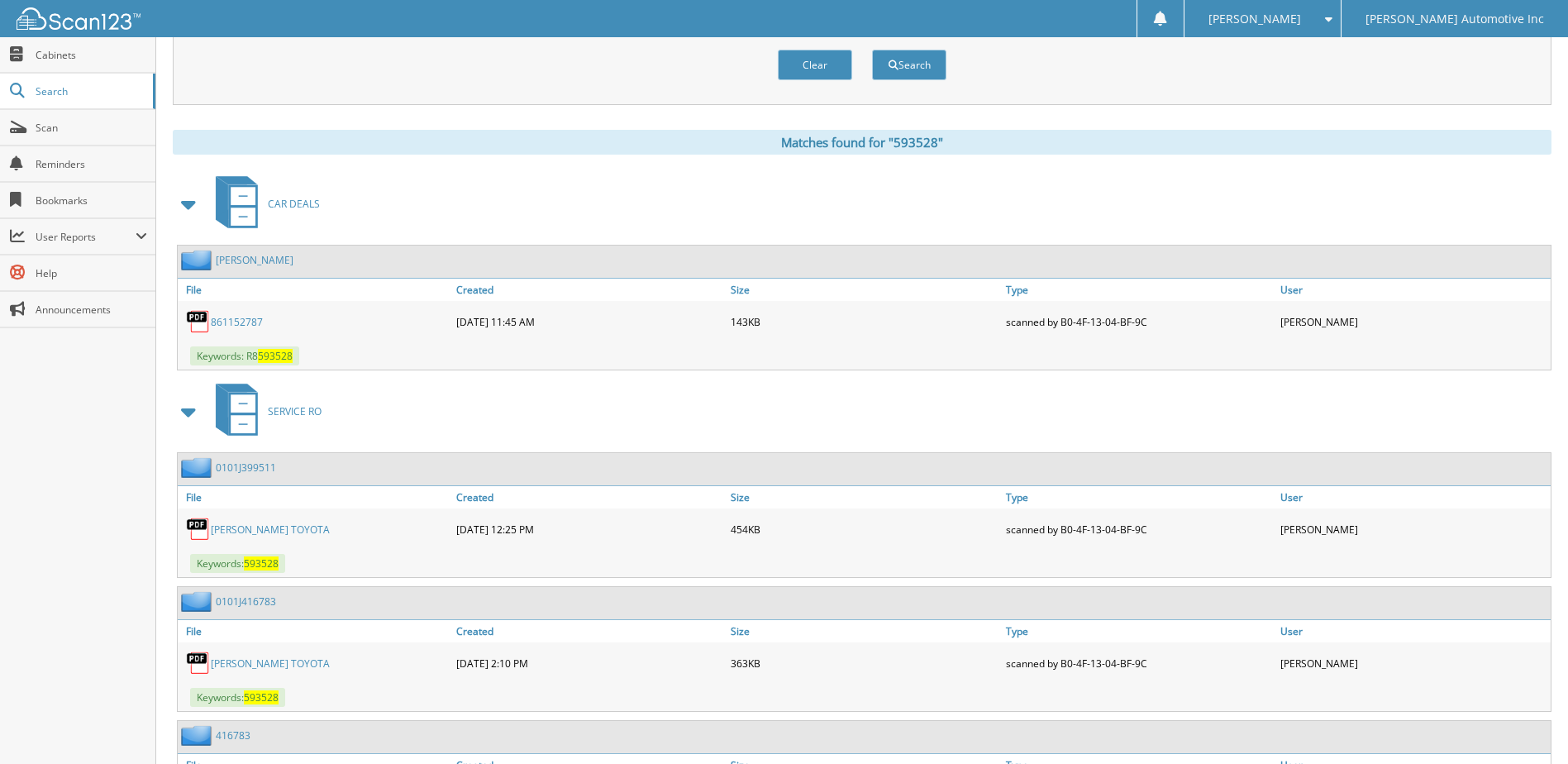
click at [253, 667] on link "[PERSON_NAME] TOYOTA" at bounding box center [270, 663] width 119 height 14
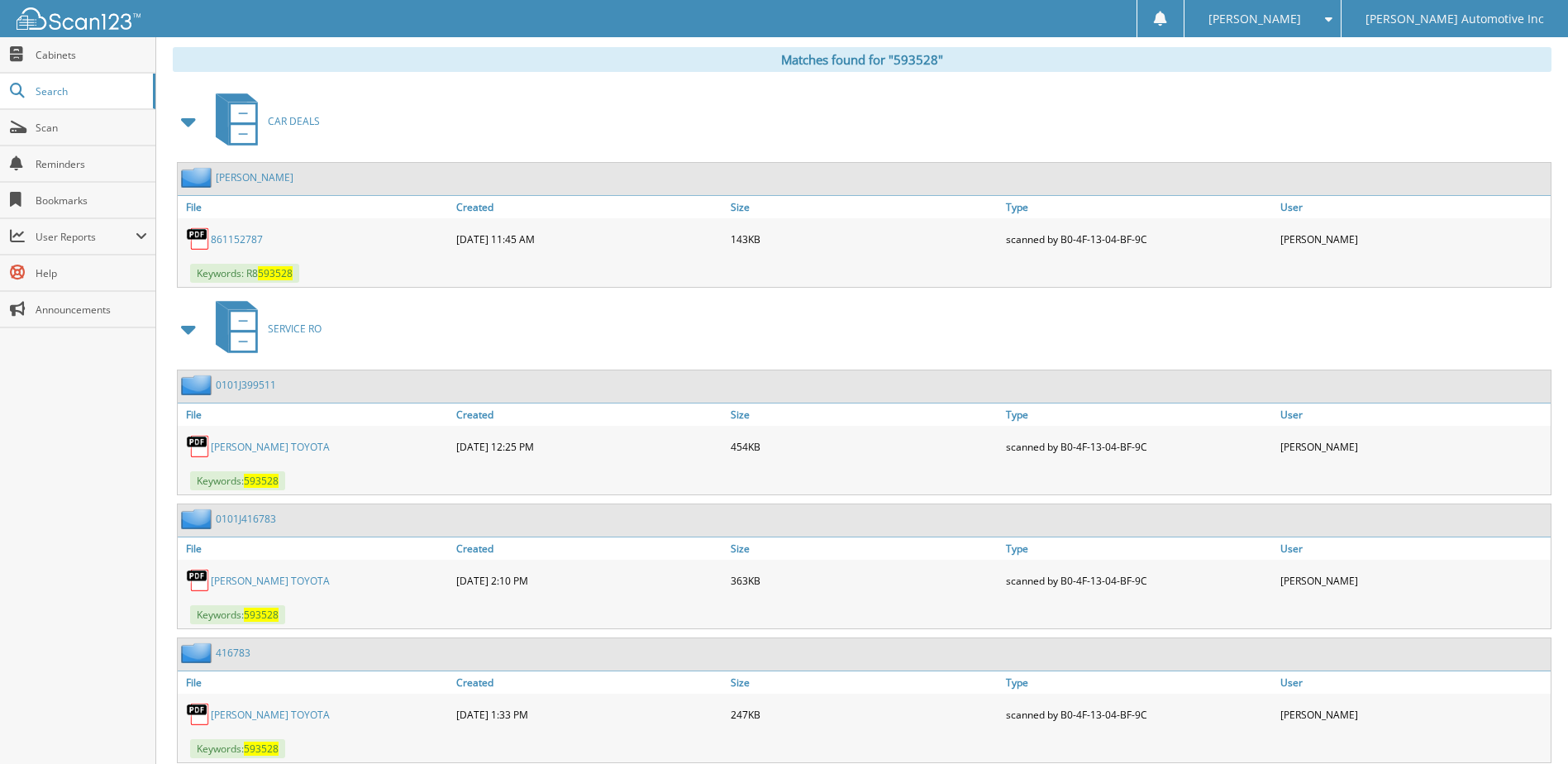
scroll to position [331, 0]
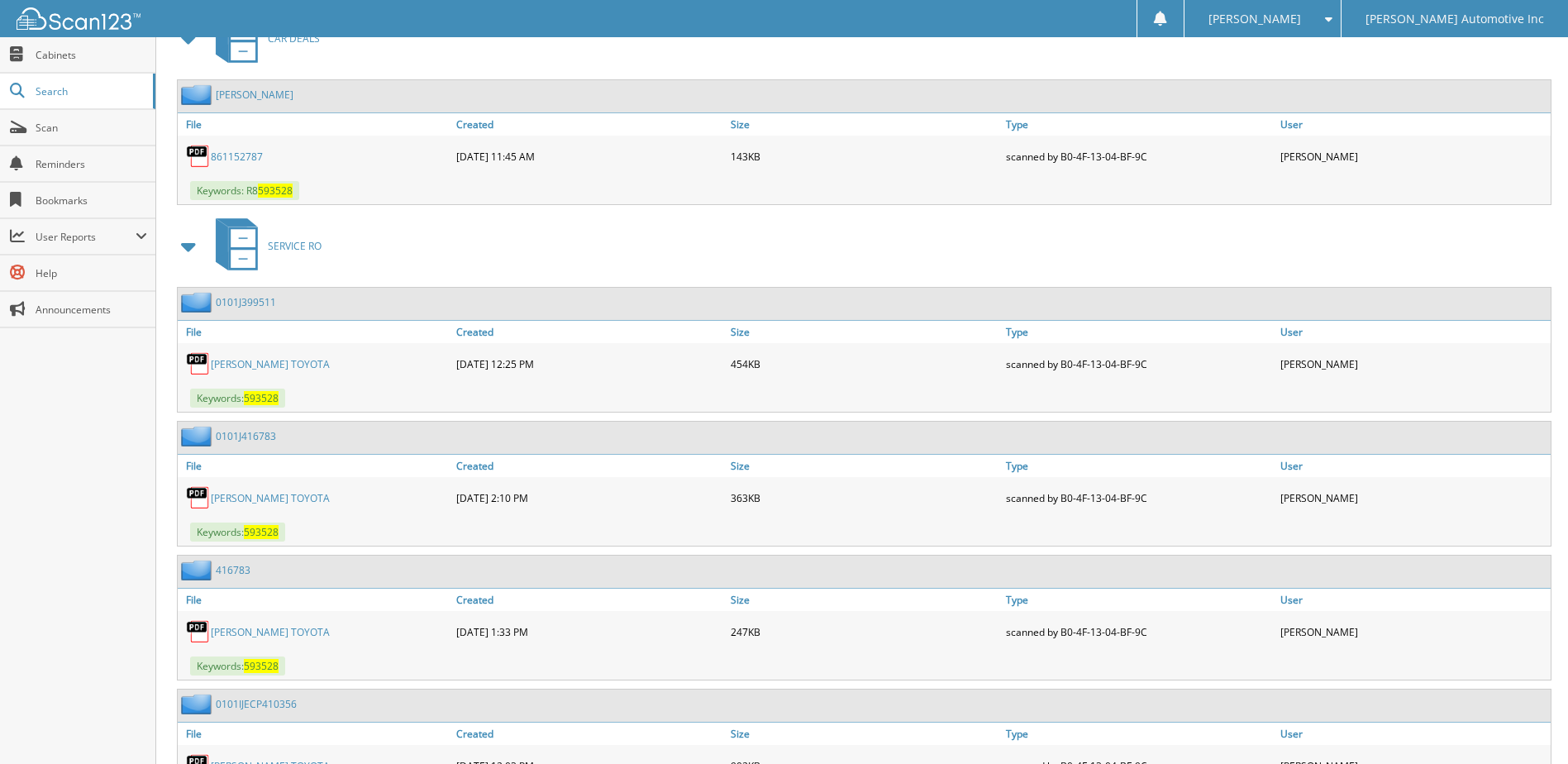
click at [297, 634] on link "PETERSON TOYOTA" at bounding box center [270, 632] width 119 height 14
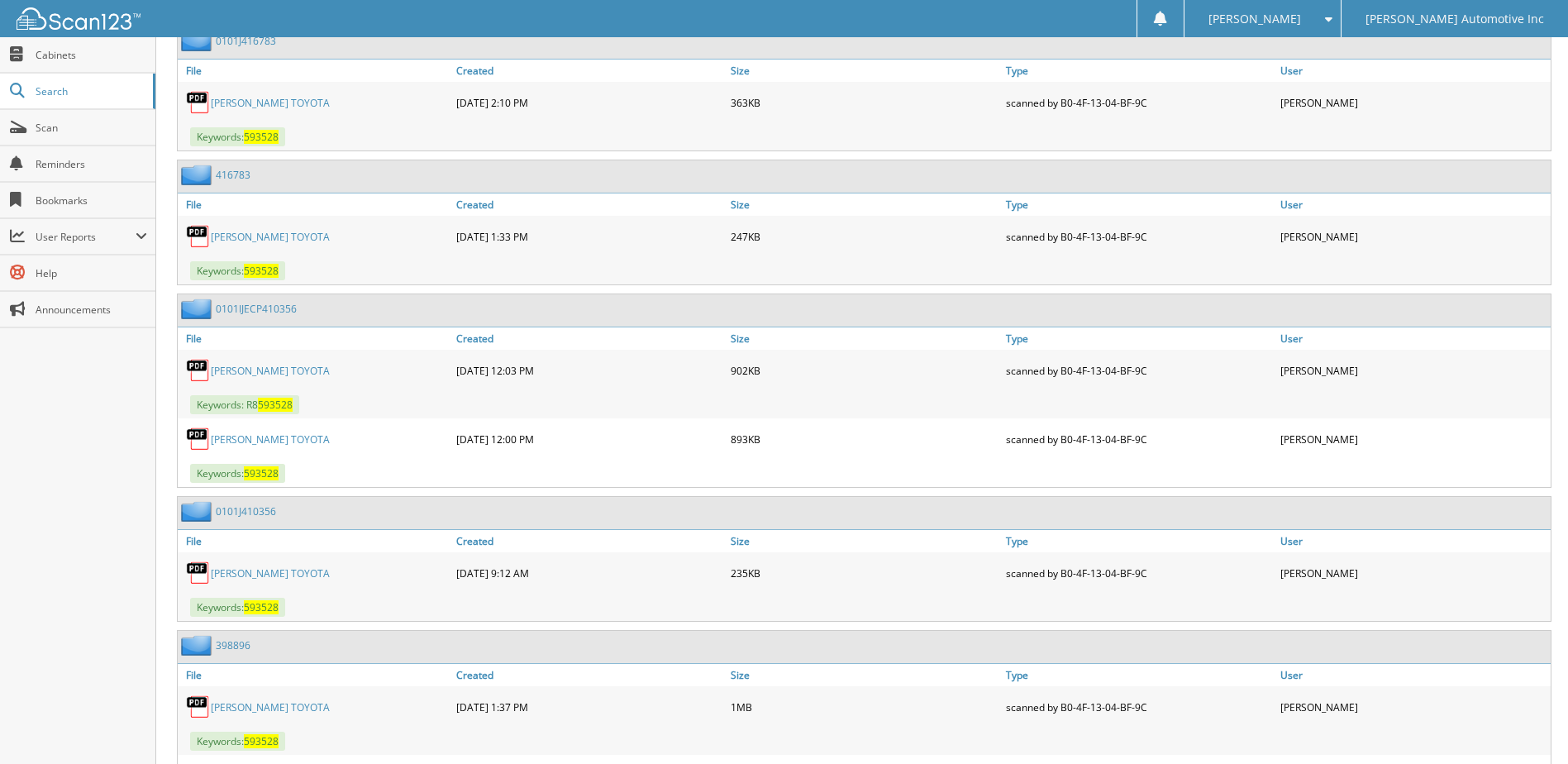
scroll to position [744, 0]
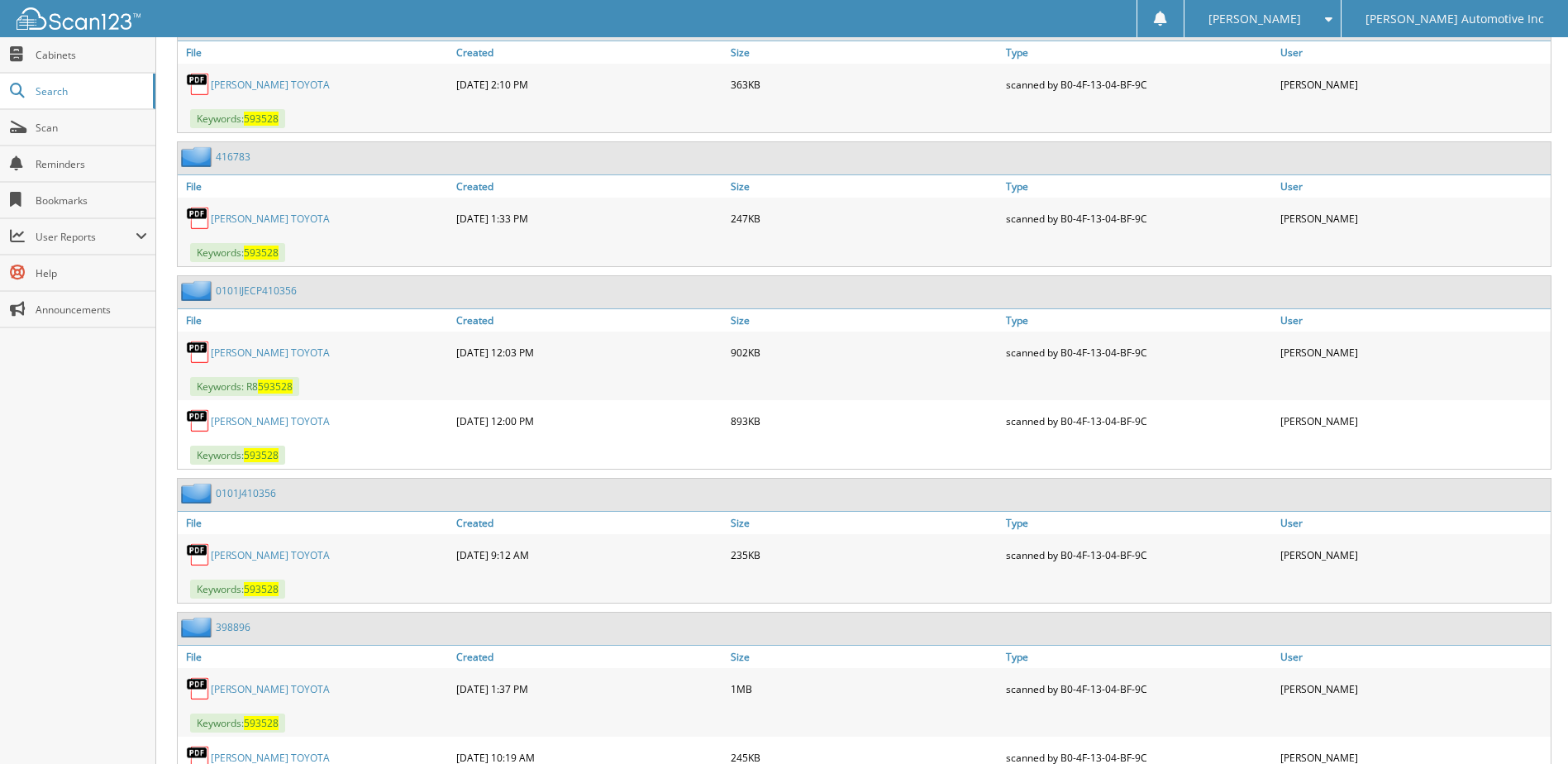
click at [235, 354] on link "PETERSON TOYOTA" at bounding box center [270, 352] width 119 height 14
click at [245, 412] on div "PETERSON TOYOTA" at bounding box center [315, 420] width 274 height 33
click at [241, 419] on link "PETERSON TOYOTA" at bounding box center [270, 421] width 119 height 14
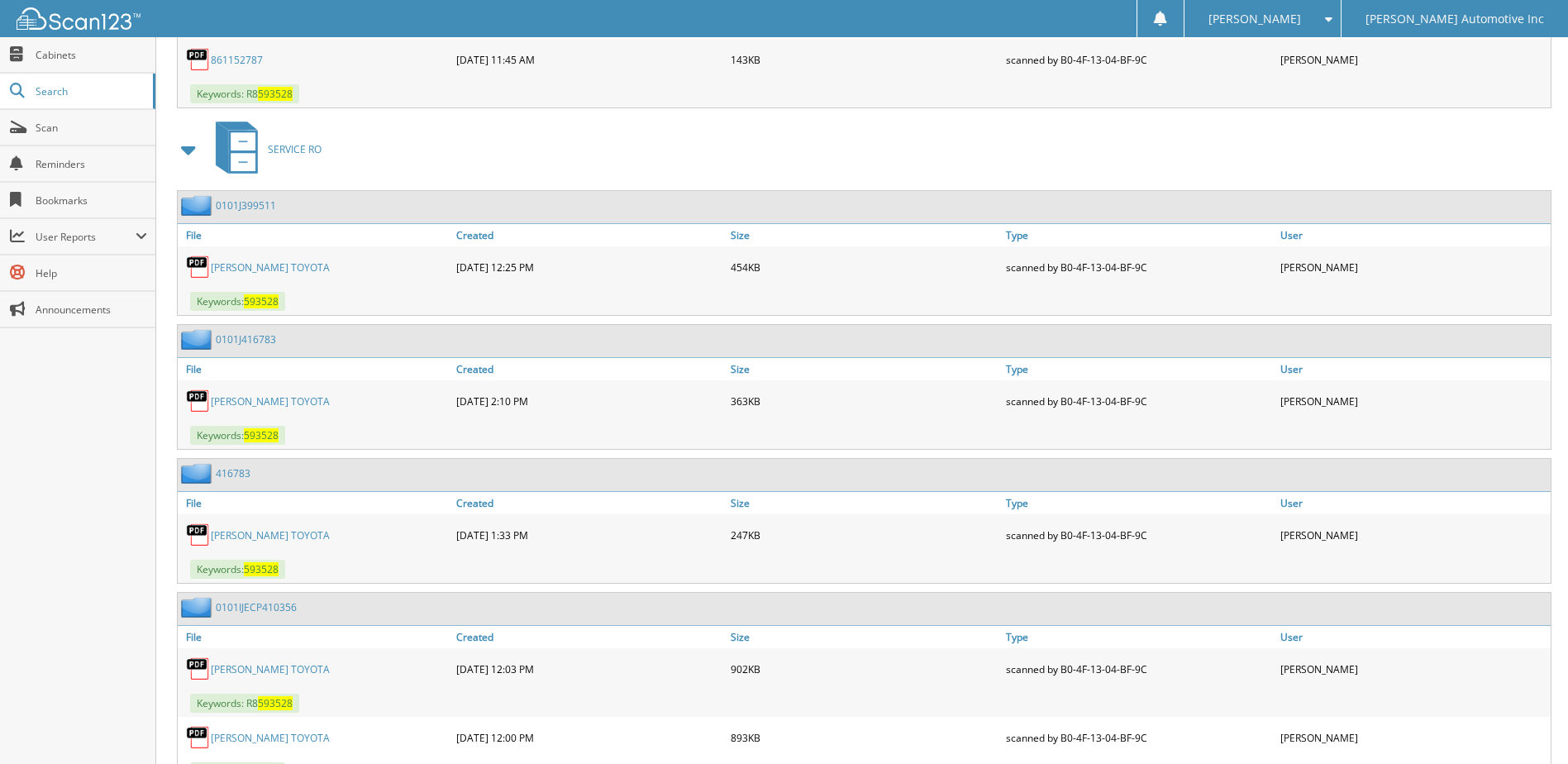
scroll to position [0, 0]
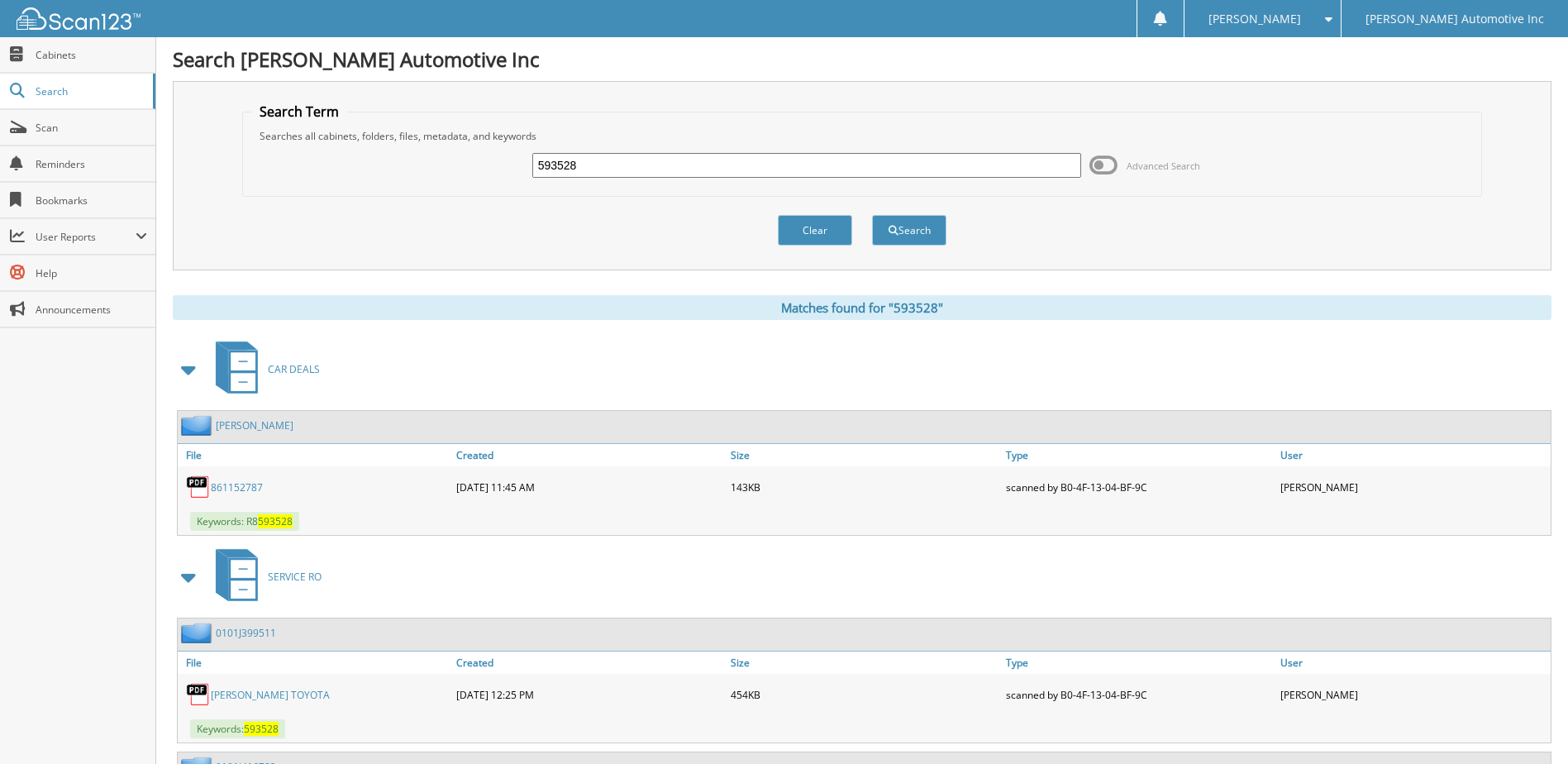
drag, startPoint x: 497, startPoint y: 139, endPoint x: 399, endPoint y: 126, distance: 98.9
click at [414, 127] on fieldset "Search Term Searches all cabinets, folders, files, metadata, and keywords 59352…" at bounding box center [862, 149] width 1239 height 95
type input "090823"
click at [872, 215] on button "Search" at bounding box center [909, 230] width 75 height 30
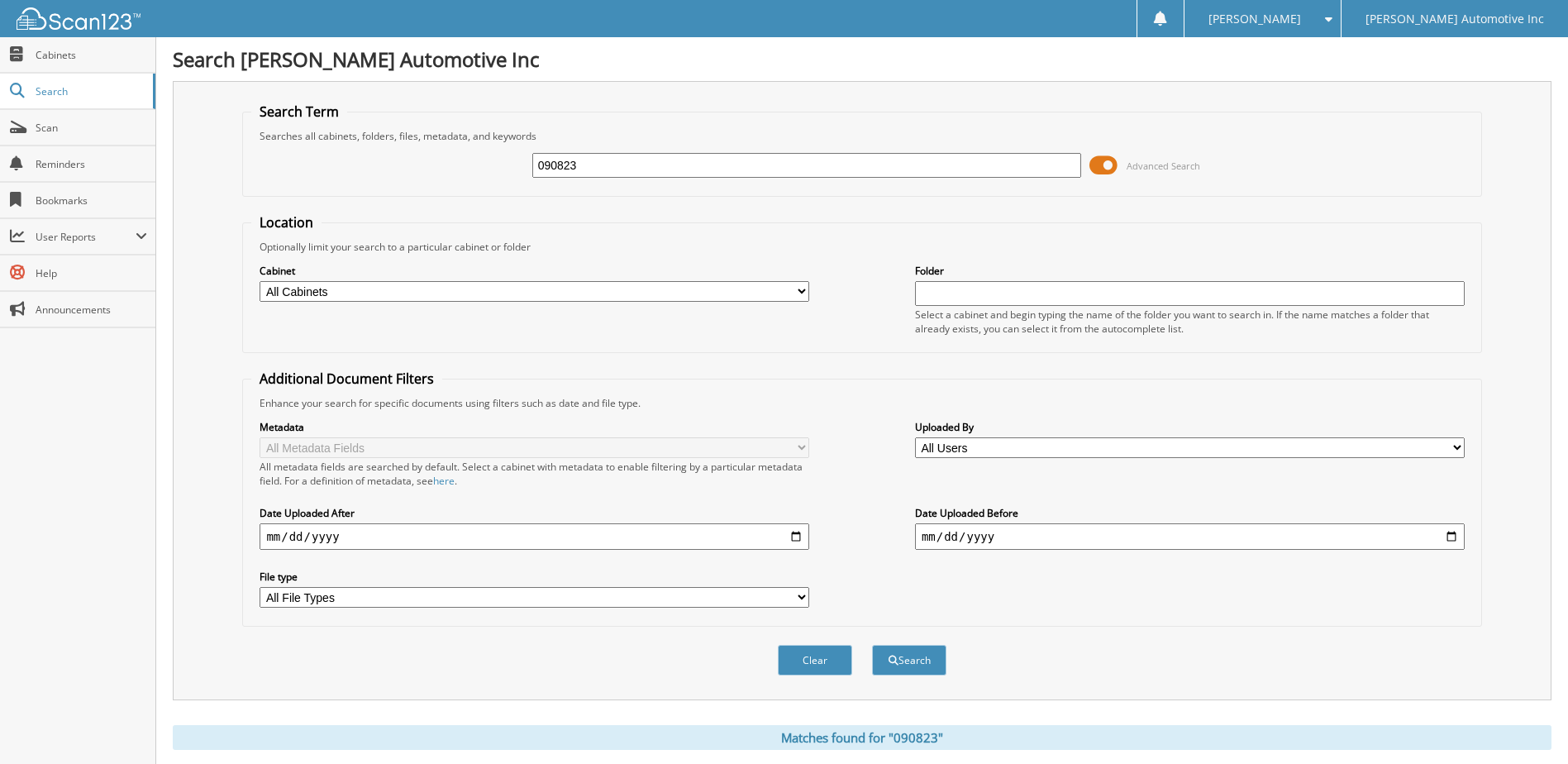
click at [1104, 164] on span at bounding box center [1104, 165] width 28 height 25
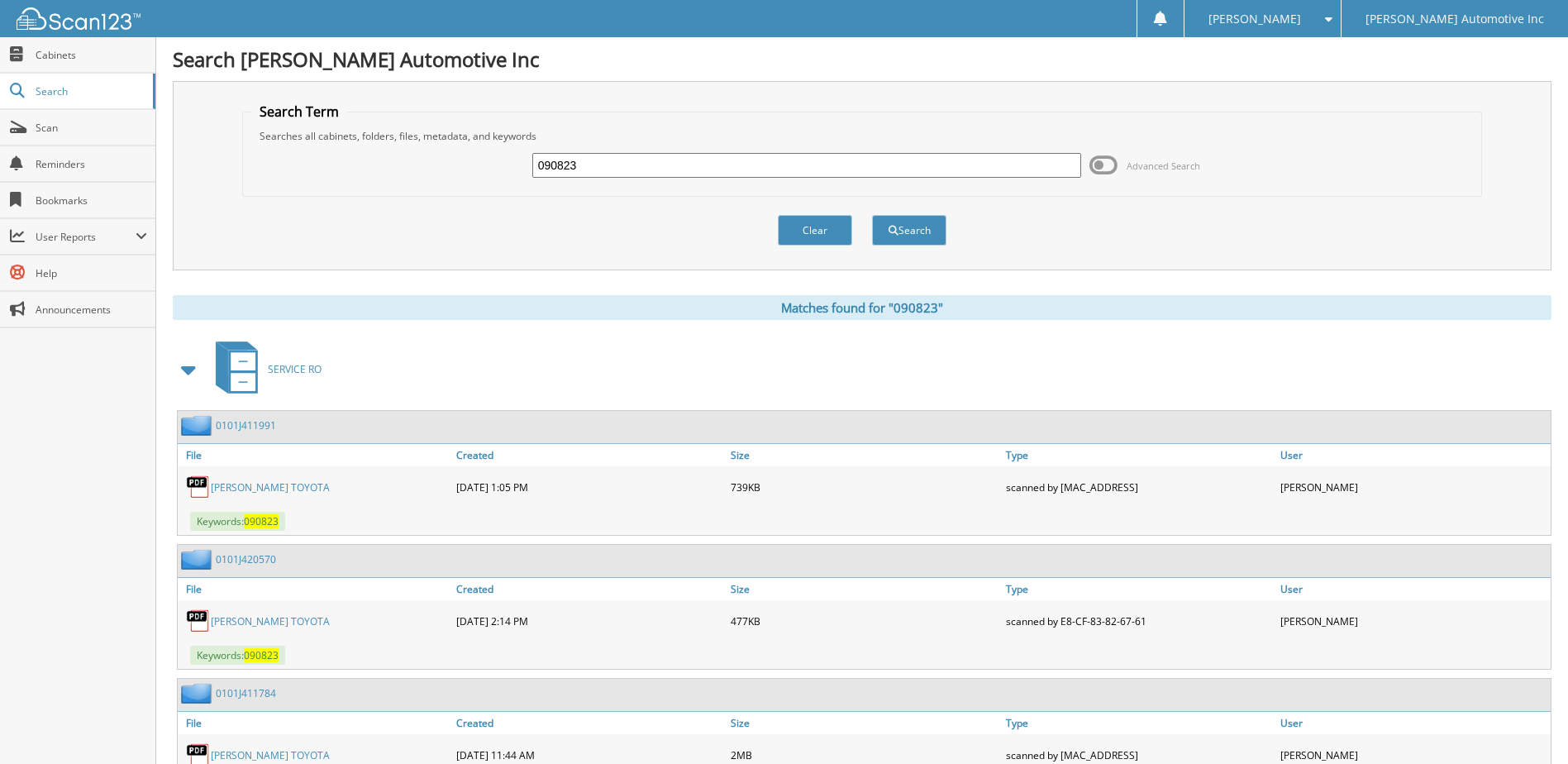
click at [257, 619] on link "[PERSON_NAME] TOYOTA" at bounding box center [270, 620] width 119 height 14
click at [236, 617] on link "[PERSON_NAME] TOYOTA" at bounding box center [270, 620] width 119 height 14
click at [282, 480] on link "[PERSON_NAME] TOYOTA" at bounding box center [270, 487] width 119 height 14
drag, startPoint x: 603, startPoint y: 165, endPoint x: 282, endPoint y: 141, distance: 321.9
click at [304, 141] on fieldset "Search Term Searches all cabinets, folders, files, metadata, and keywords 09082…" at bounding box center [862, 149] width 1239 height 95
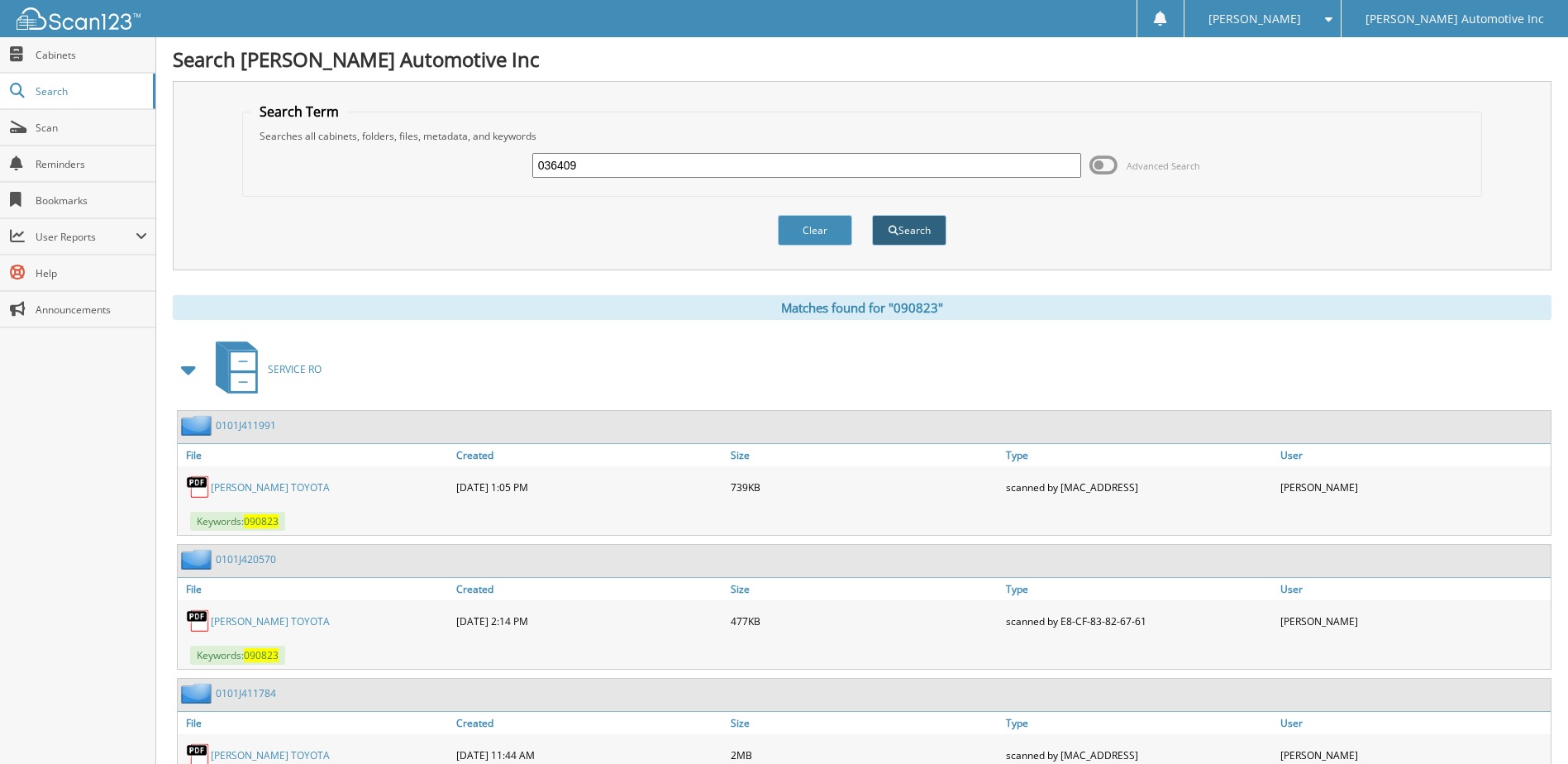
type input "036409"
click at [932, 229] on button "Search" at bounding box center [909, 230] width 75 height 30
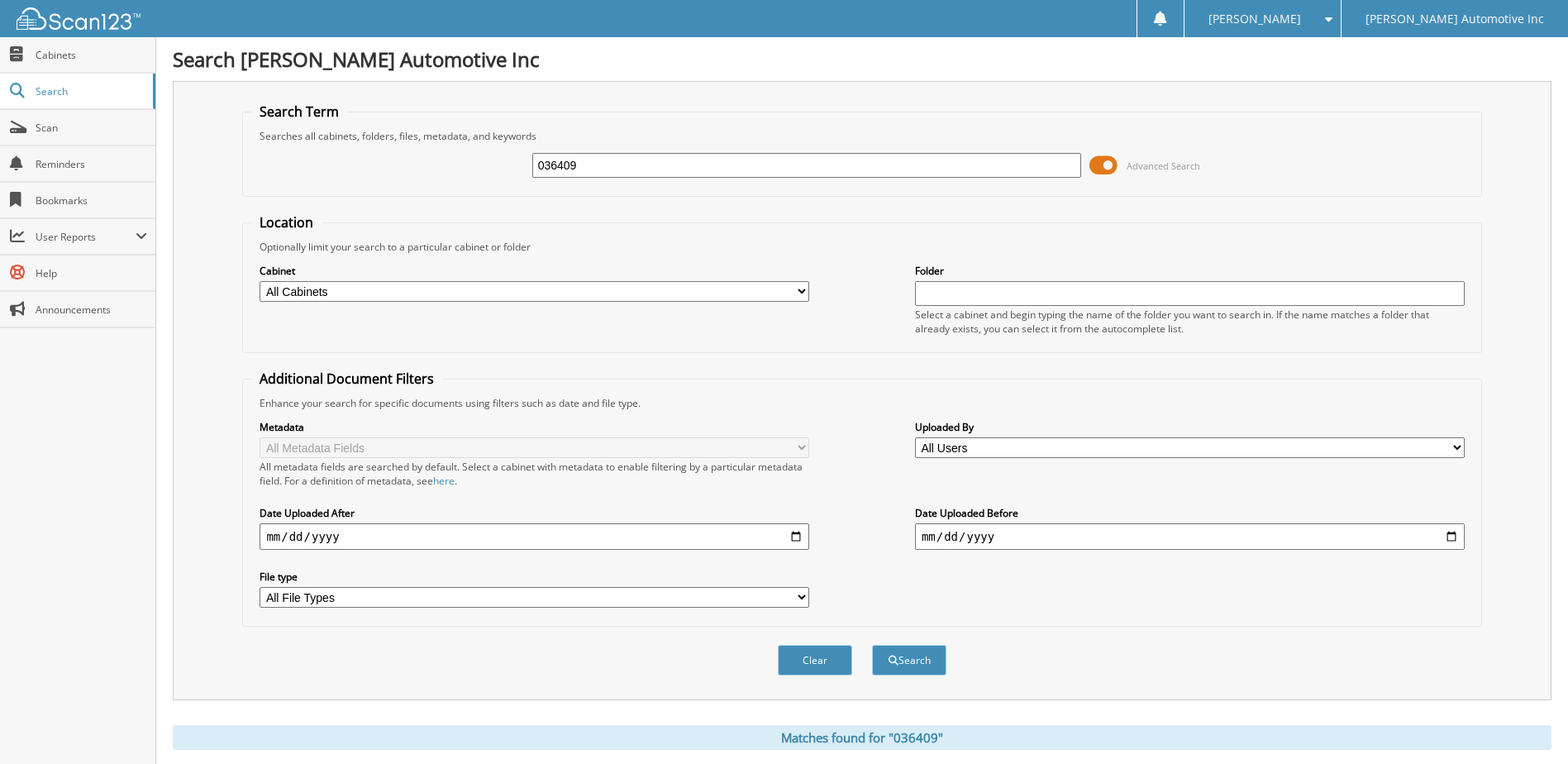
click at [1112, 169] on span at bounding box center [1104, 165] width 28 height 25
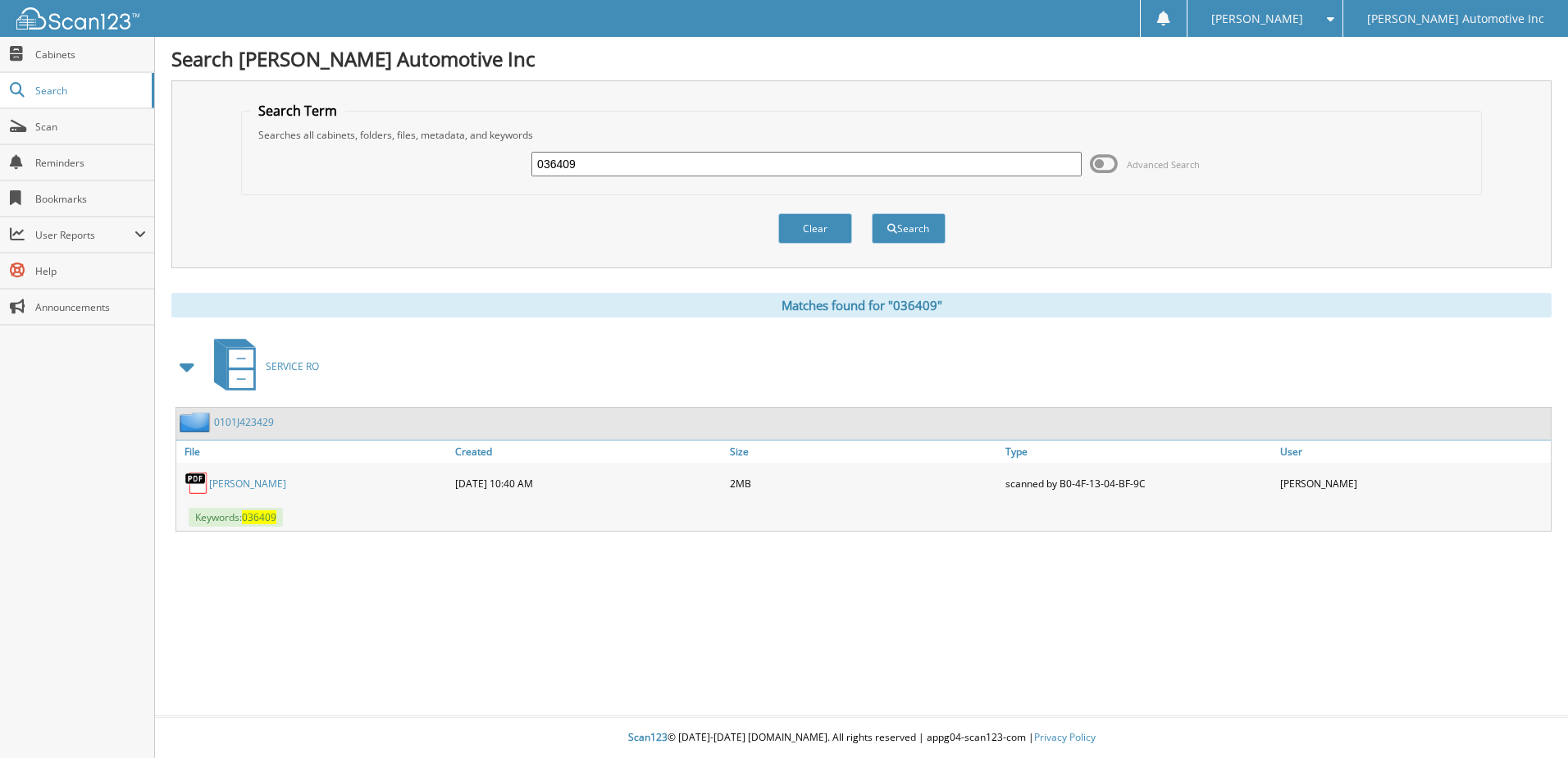
click at [279, 485] on link "[PERSON_NAME]" at bounding box center [248, 483] width 77 height 14
drag, startPoint x: 580, startPoint y: 165, endPoint x: 243, endPoint y: 104, distance: 342.5
click at [255, 107] on fieldset "Search Term Searches all cabinets, folders, files, metadata, and keywords 03640…" at bounding box center [861, 148] width 1241 height 94
type input "187782"
click at [872, 213] on button "Search" at bounding box center [908, 228] width 74 height 30
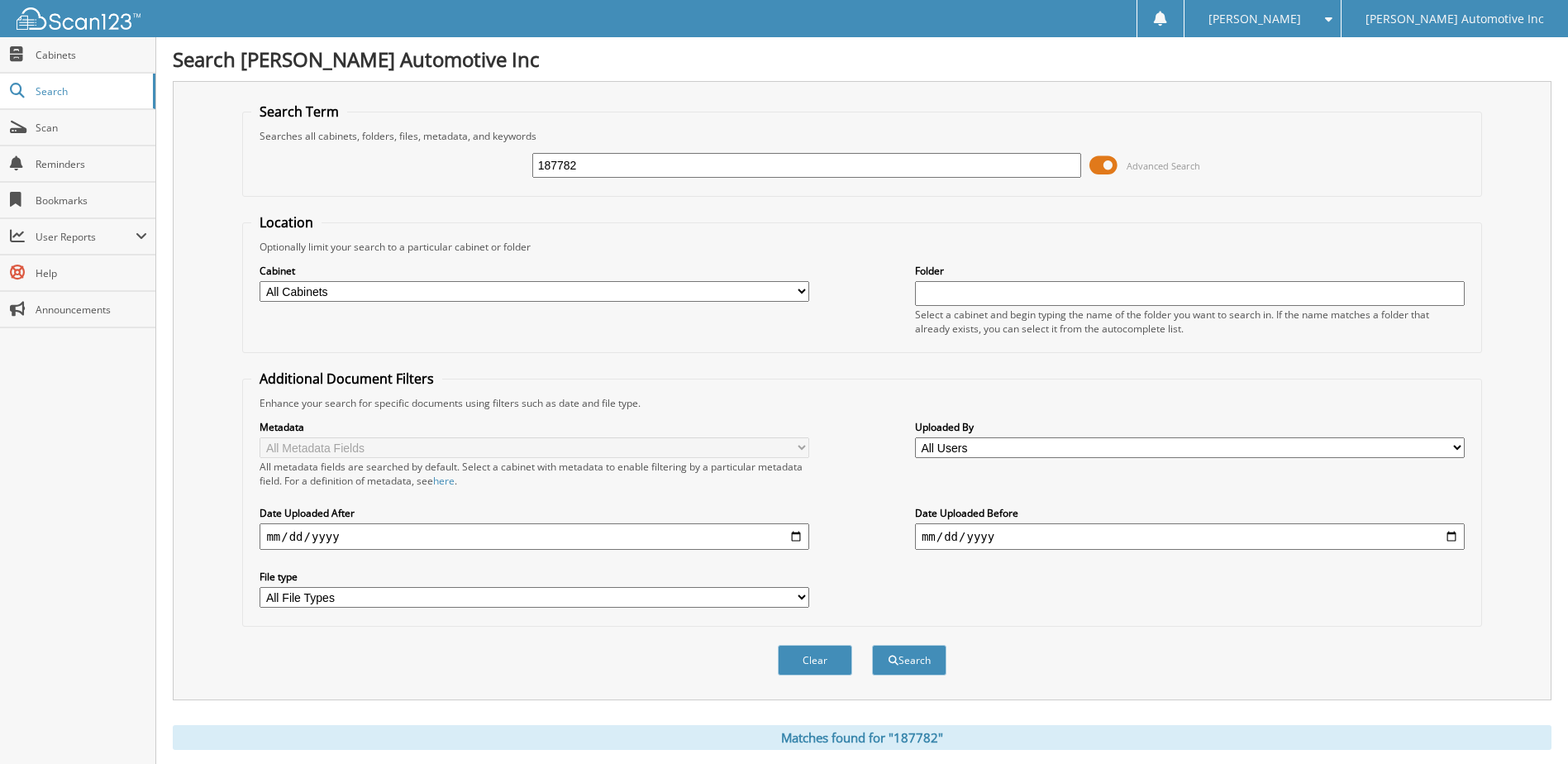
click at [1106, 163] on span at bounding box center [1104, 165] width 28 height 25
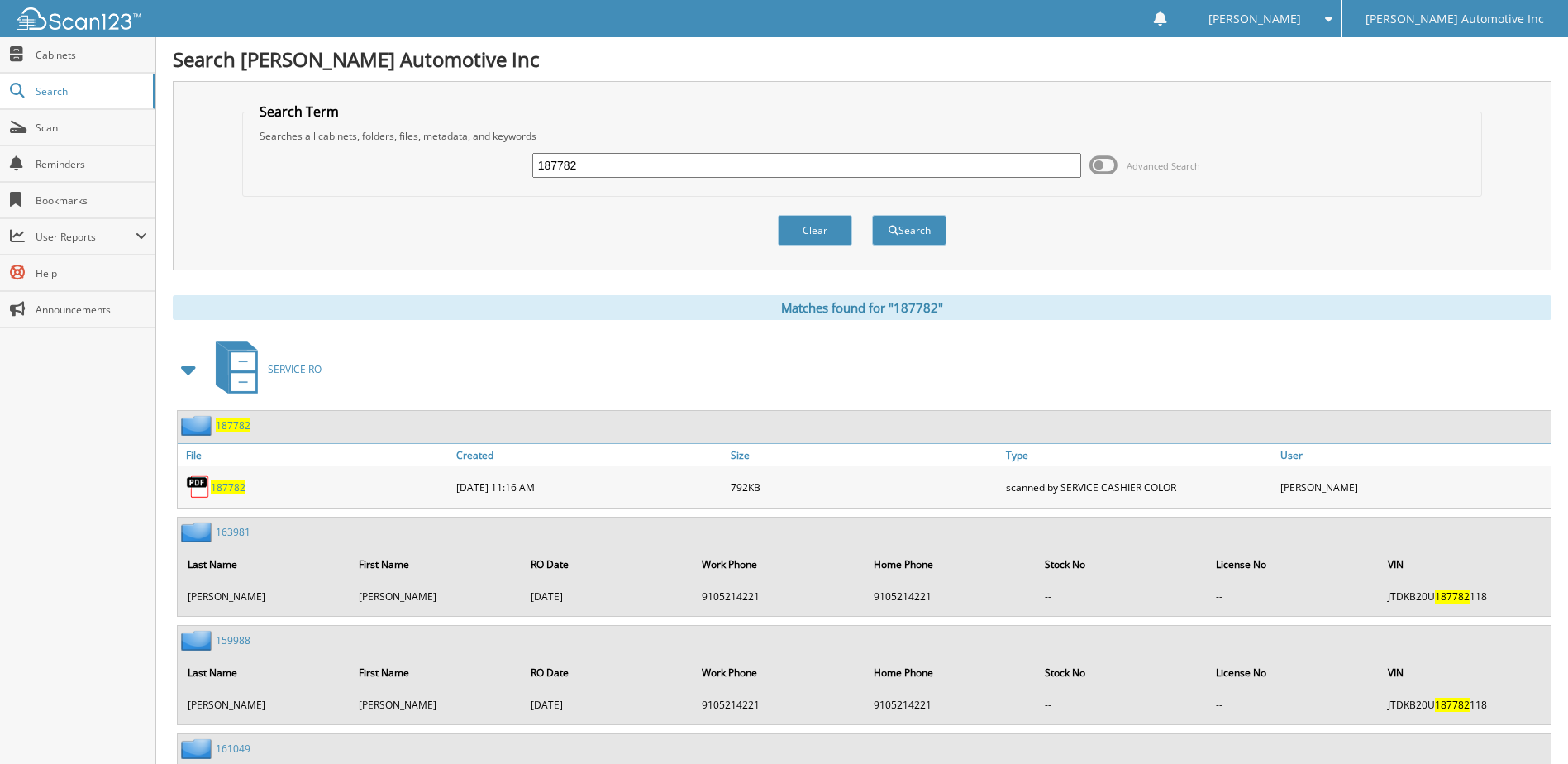
click at [386, 120] on fieldset "Search Term Searches all cabinets, folders, files, metadata, and keywords 18778…" at bounding box center [862, 149] width 1239 height 95
type input "su187782"
click at [872, 215] on button "Search" at bounding box center [909, 230] width 75 height 30
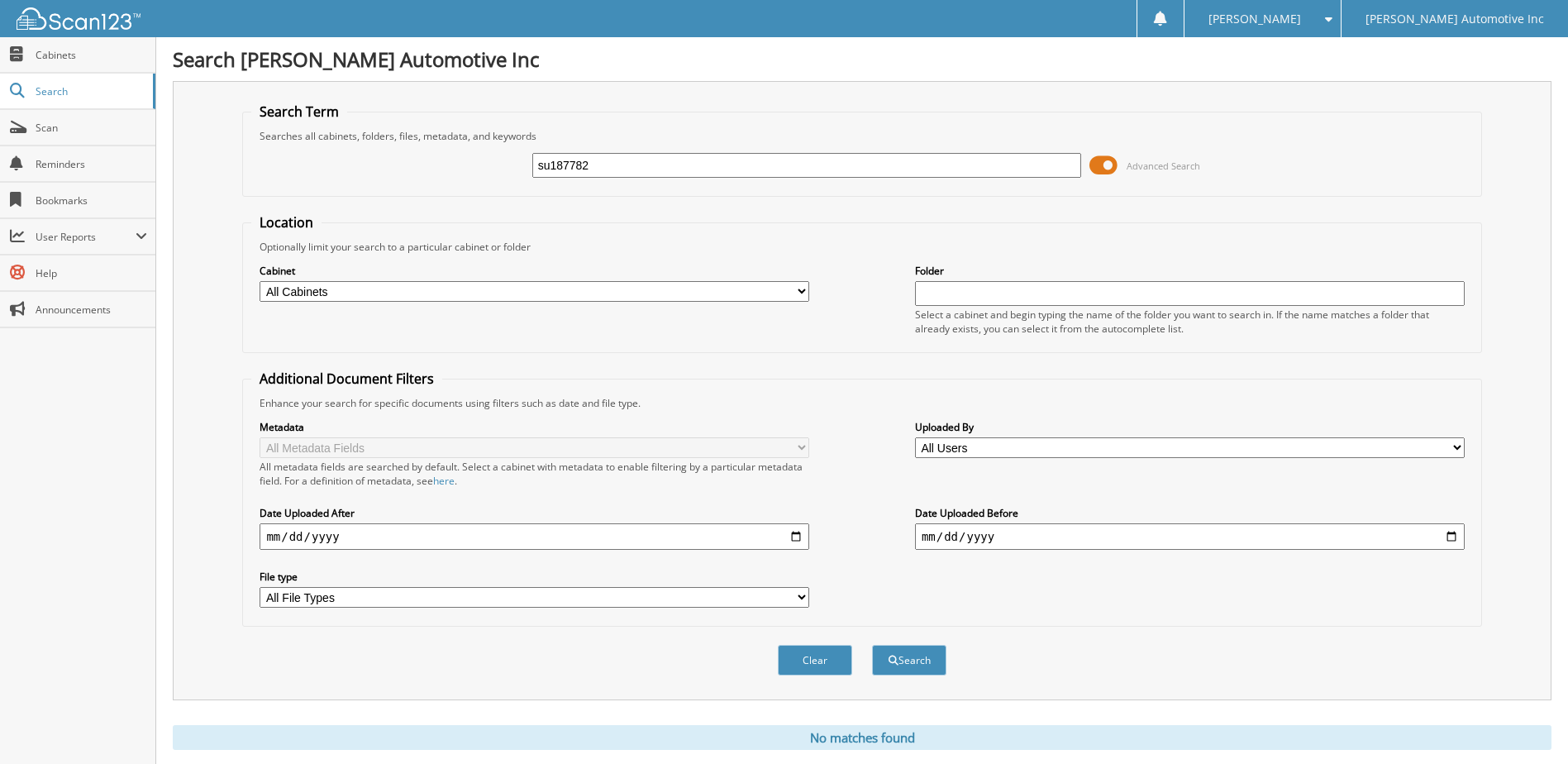
click at [1113, 164] on span at bounding box center [1104, 165] width 28 height 25
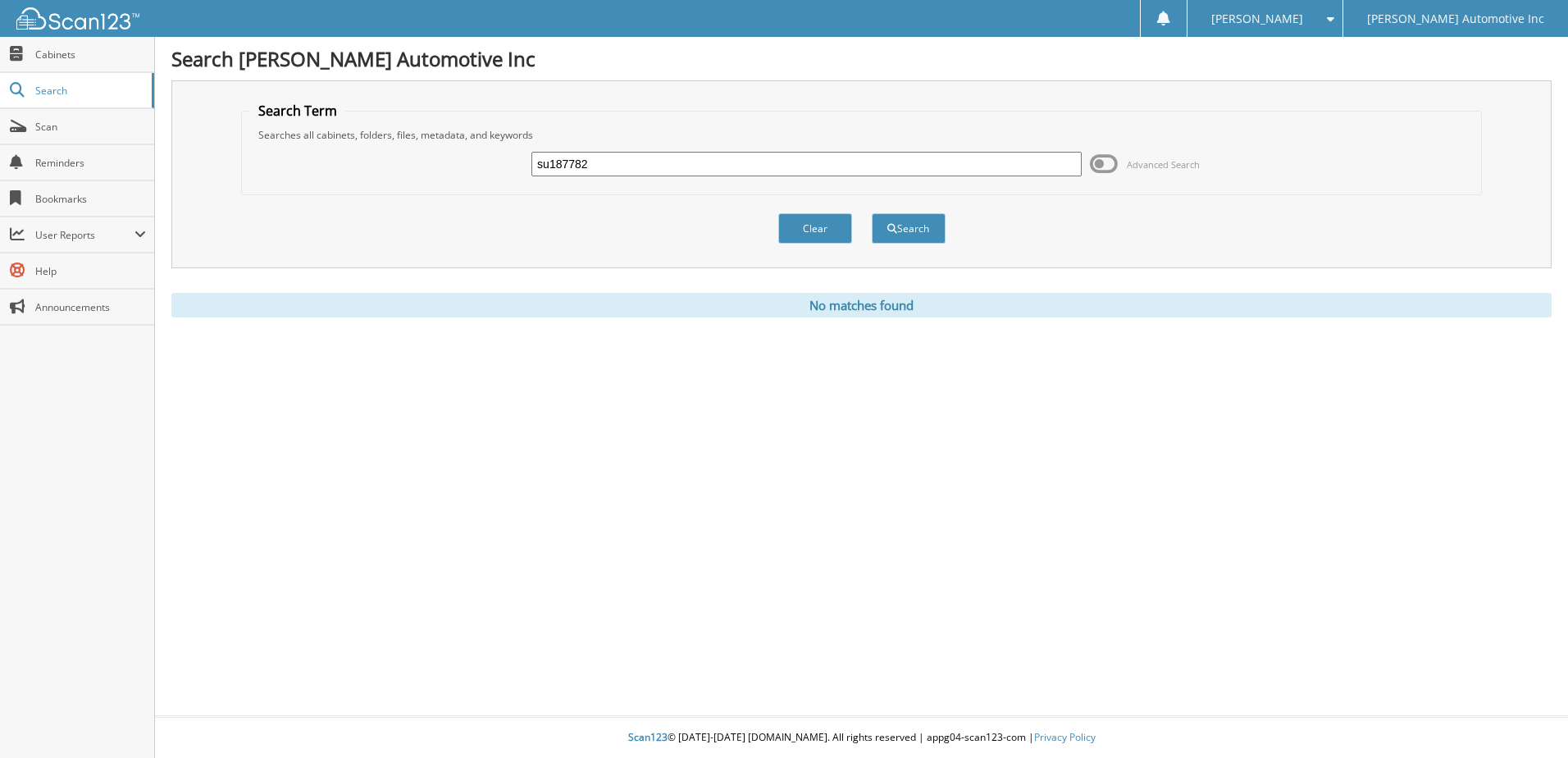
drag, startPoint x: 480, startPoint y: 143, endPoint x: 397, endPoint y: 140, distance: 83.1
click at [397, 140] on fieldset "Search Term Searches all cabinets, folders, files, metadata, and keywords su187…" at bounding box center [861, 148] width 1241 height 94
type input "187782"
click at [872, 213] on button "Search" at bounding box center [908, 228] width 74 height 30
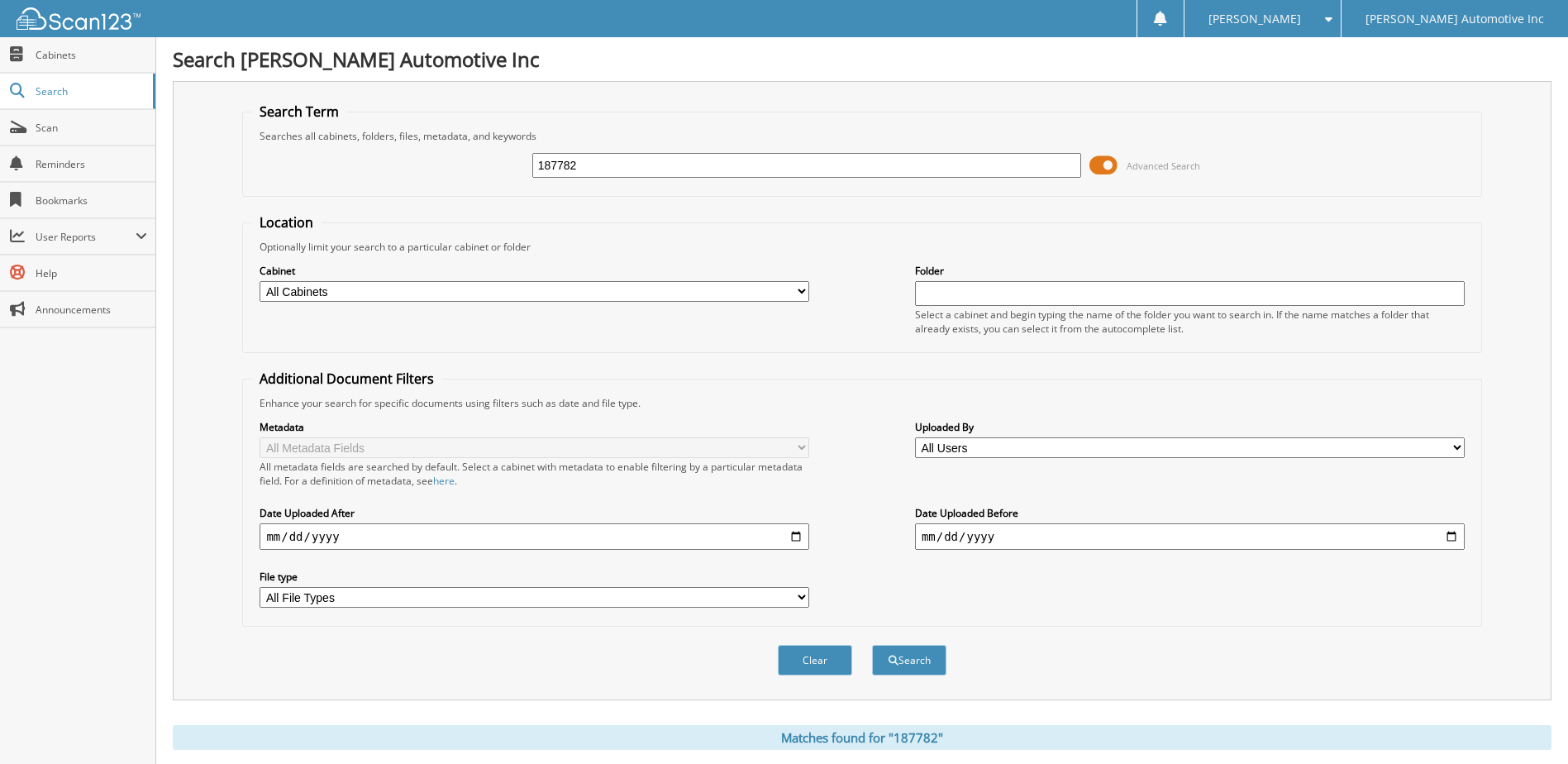
click at [1106, 161] on span at bounding box center [1104, 165] width 28 height 25
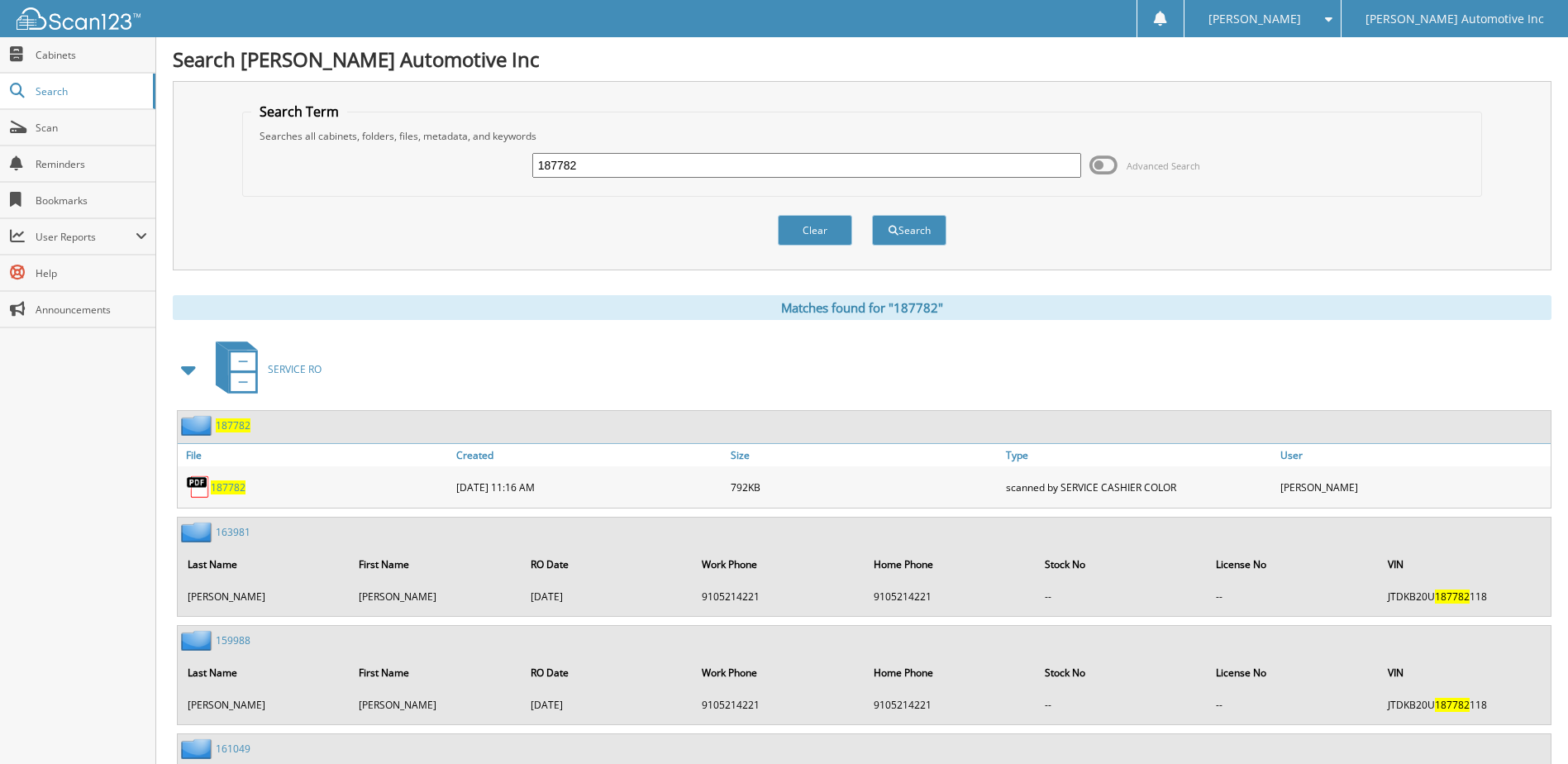
drag, startPoint x: 623, startPoint y: 174, endPoint x: 357, endPoint y: 115, distance: 272.5
click at [357, 115] on fieldset "Search Term Searches all cabinets, folders, files, metadata, and keywords 18778…" at bounding box center [862, 149] width 1239 height 95
type input "003222"
click at [872, 215] on button "Search" at bounding box center [909, 230] width 75 height 30
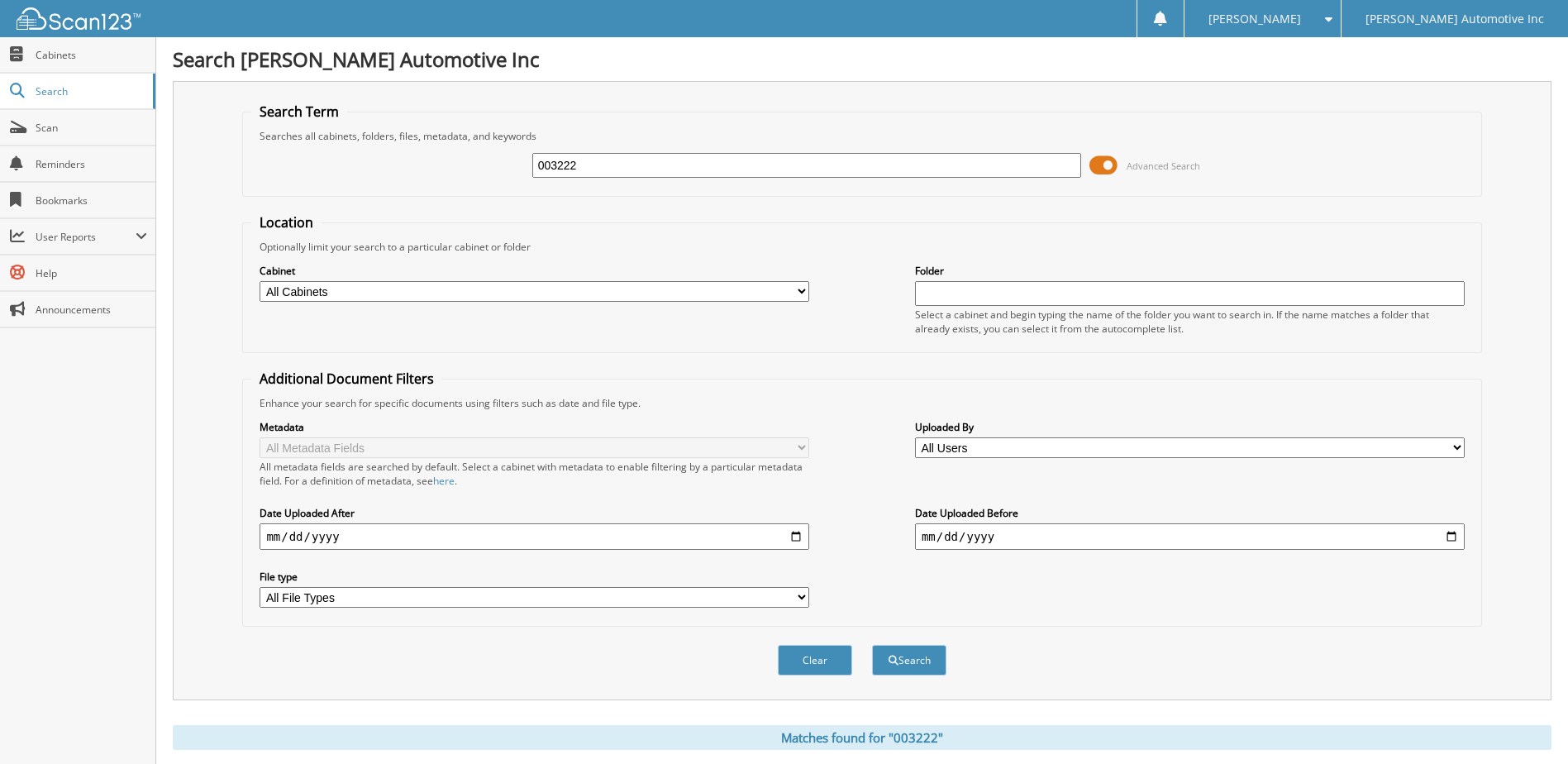
click at [1100, 159] on span at bounding box center [1104, 165] width 28 height 25
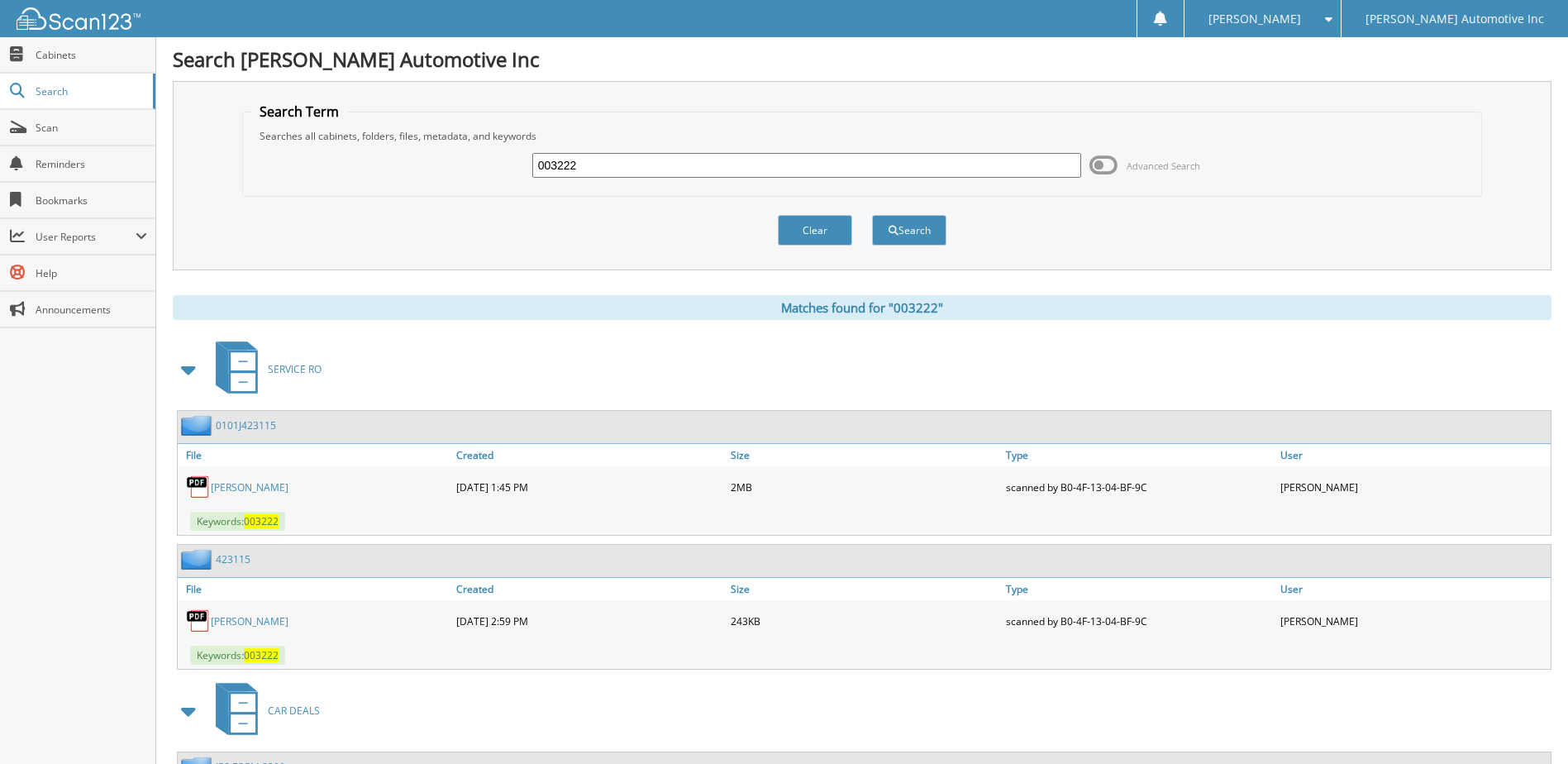
click at [288, 483] on link "SCHOOLFIELD SUSAN" at bounding box center [250, 487] width 78 height 14
drag, startPoint x: 604, startPoint y: 163, endPoint x: 294, endPoint y: 130, distance: 311.8
click at [331, 132] on fieldset "Search Term Searches all cabinets, folders, files, metadata, and keywords 00322…" at bounding box center [862, 149] width 1239 height 95
type input "152543"
click at [872, 215] on button "Search" at bounding box center [909, 230] width 75 height 30
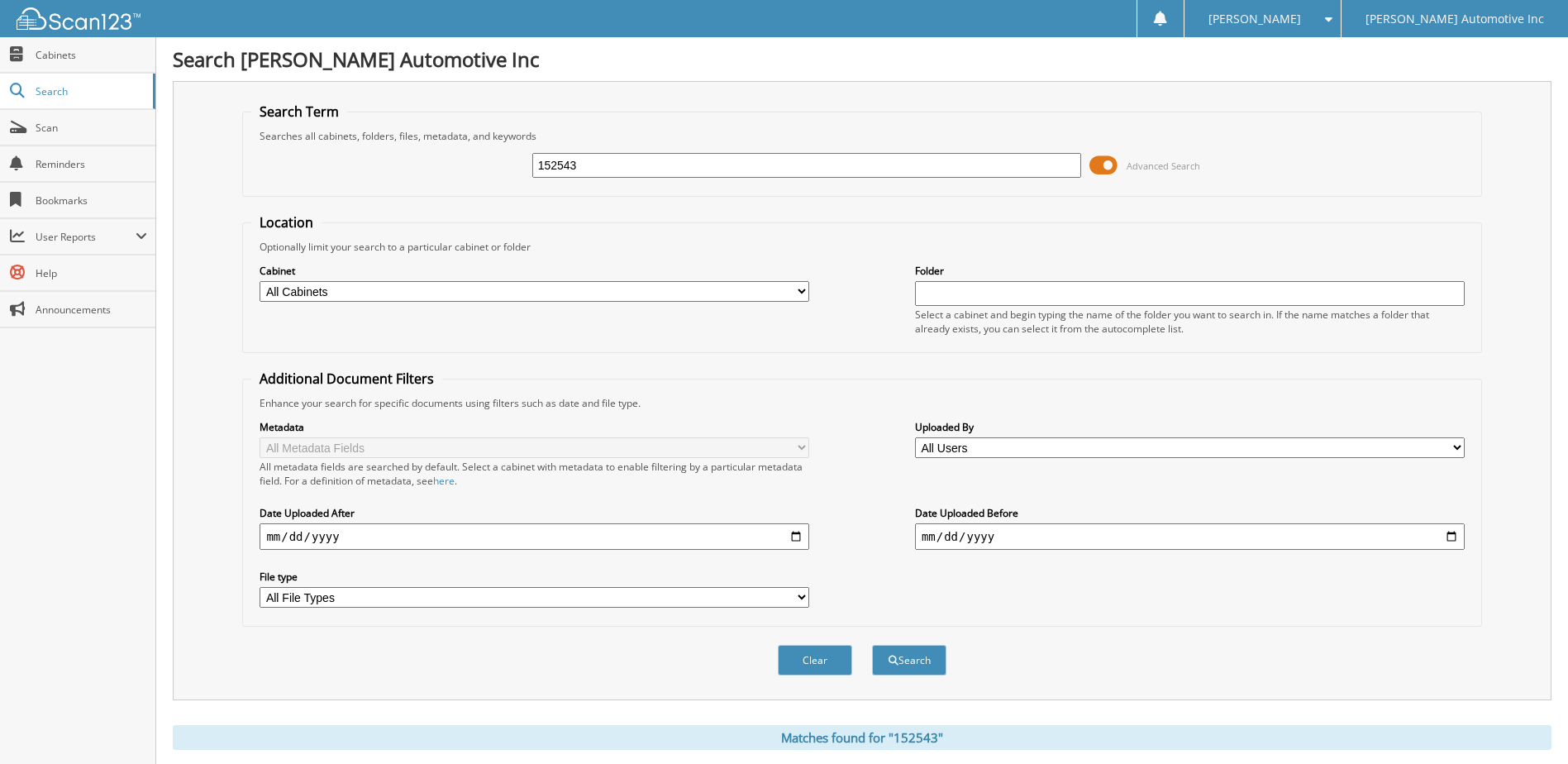
click at [1111, 168] on span at bounding box center [1104, 165] width 28 height 25
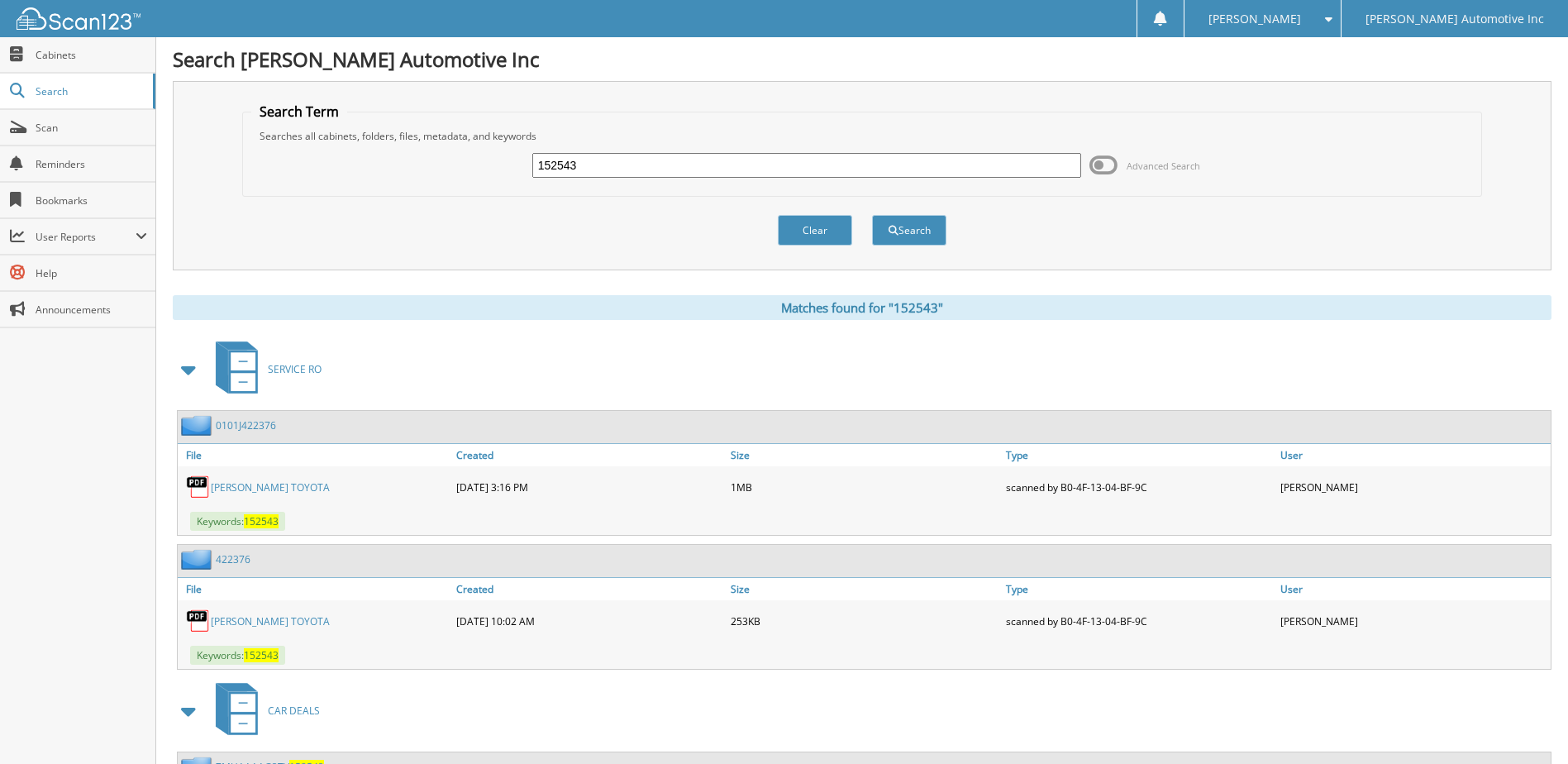
click at [279, 487] on link "[PERSON_NAME] TOYOTA" at bounding box center [270, 487] width 119 height 14
drag, startPoint x: 526, startPoint y: 151, endPoint x: 390, endPoint y: 131, distance: 137.5
click at [400, 131] on fieldset "Search Term Searches all cabinets, folders, files, metadata, and keywords 15254…" at bounding box center [862, 149] width 1239 height 95
type input "417012"
click at [872, 215] on button "Search" at bounding box center [909, 230] width 75 height 30
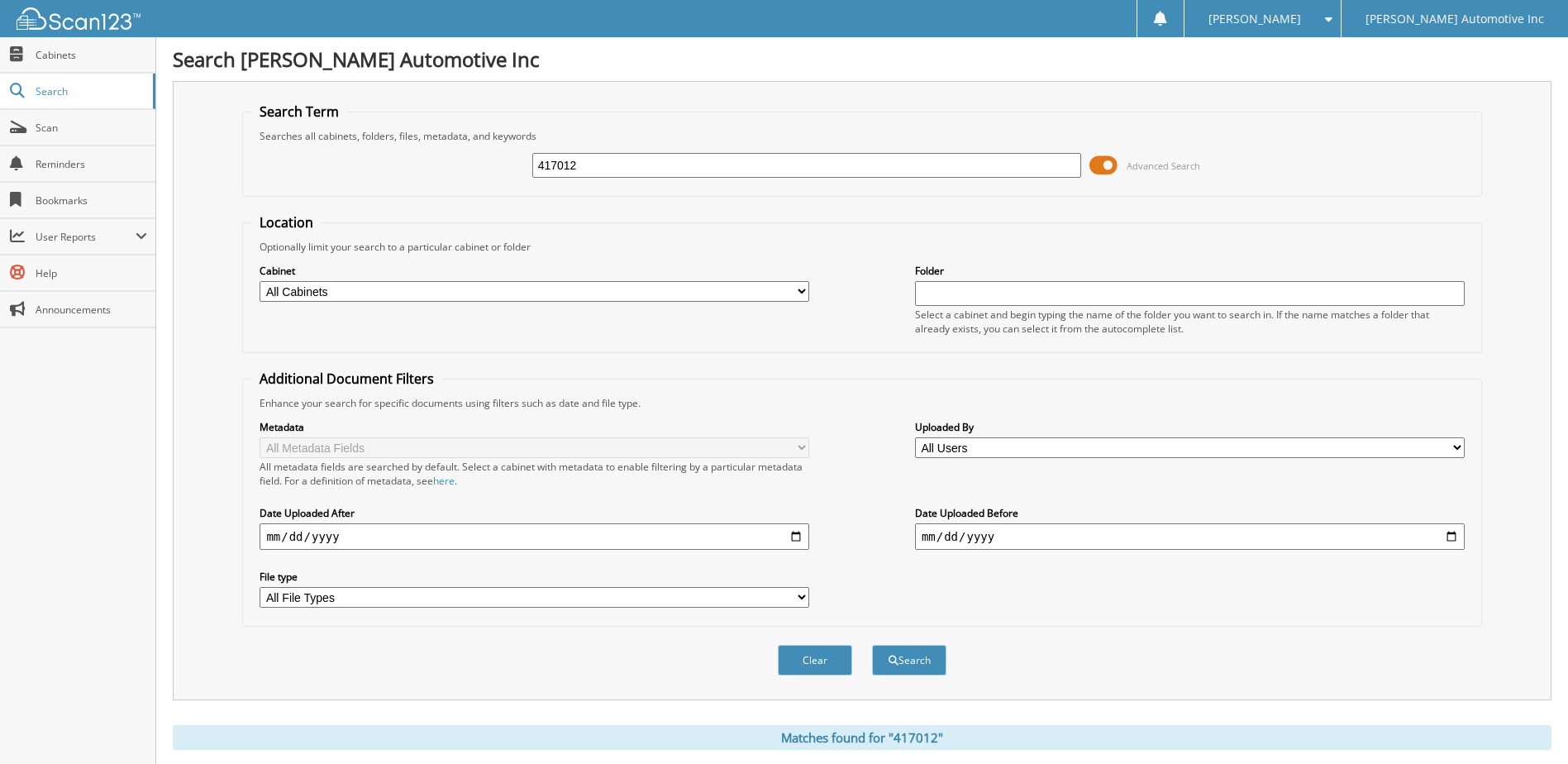
click at [1111, 164] on span at bounding box center [1104, 165] width 28 height 25
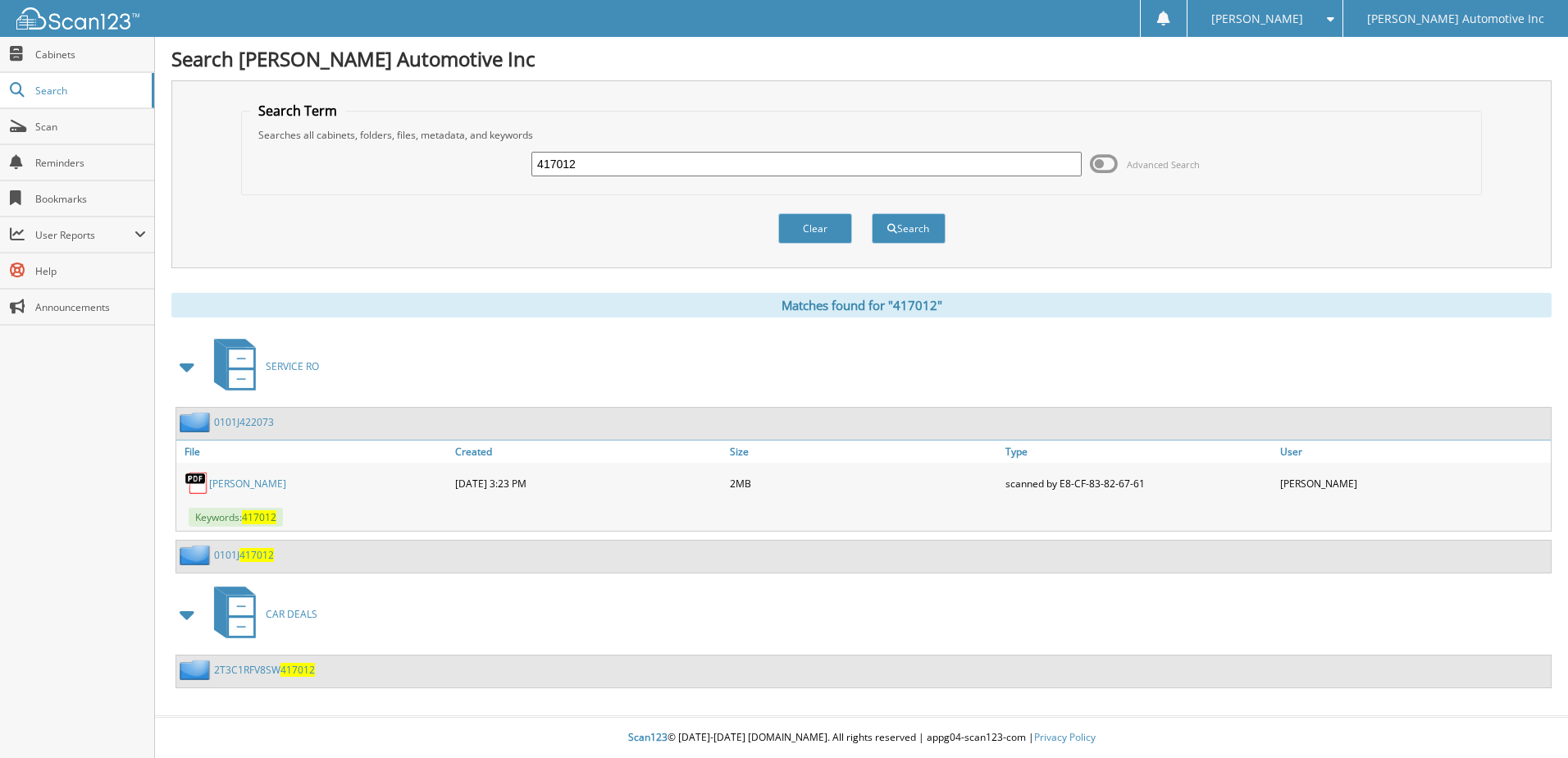
click at [286, 488] on link "[PERSON_NAME]" at bounding box center [248, 483] width 77 height 14
drag, startPoint x: 588, startPoint y: 169, endPoint x: 460, endPoint y: 121, distance: 136.7
click at [460, 131] on fieldset "Search Term Searches all cabinets, folders, files, metadata, and keywords 41701…" at bounding box center [861, 148] width 1241 height 94
type input "618713"
click at [872, 213] on button "Search" at bounding box center [908, 228] width 74 height 30
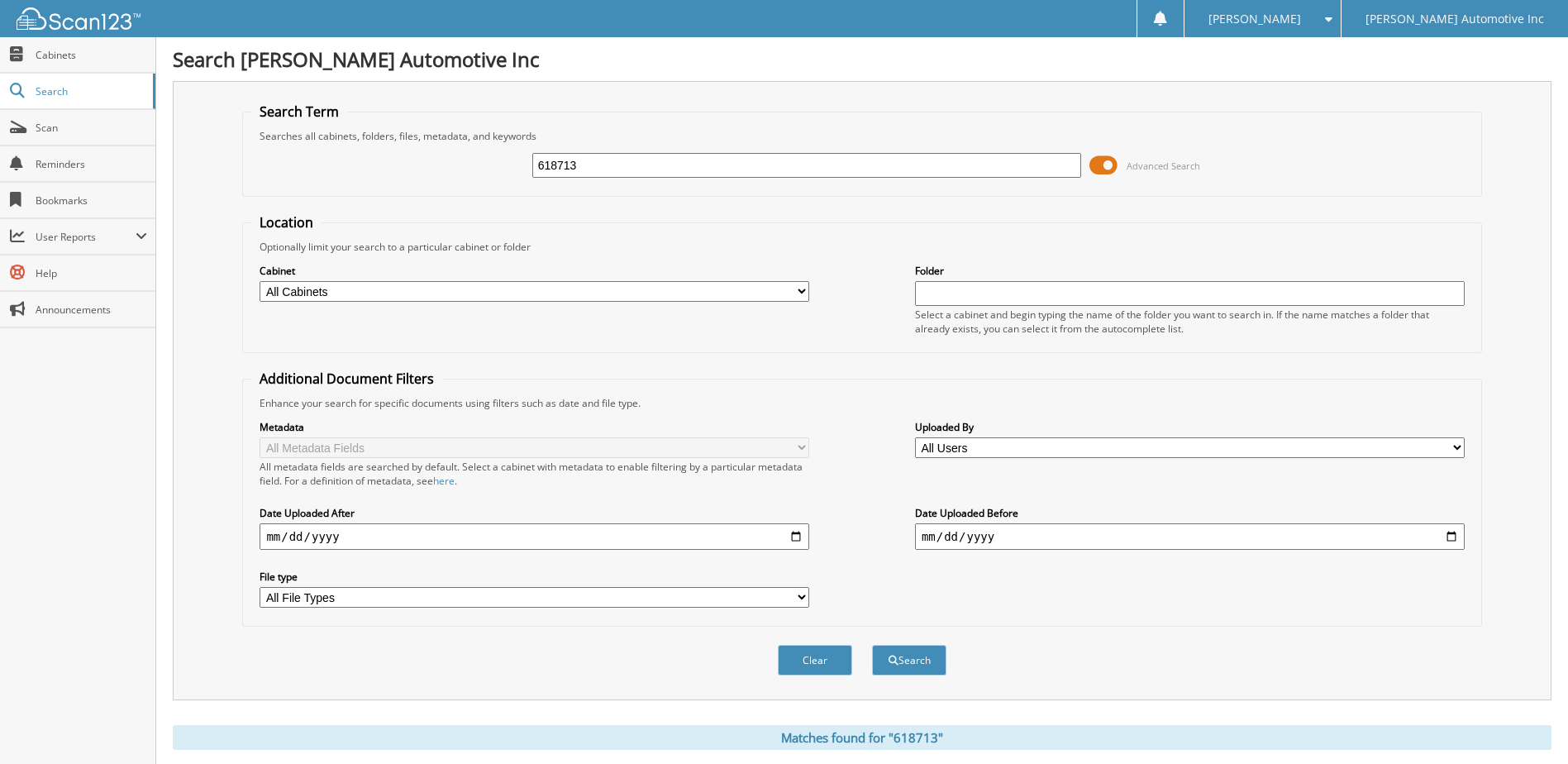
click at [1108, 161] on span at bounding box center [1104, 165] width 28 height 25
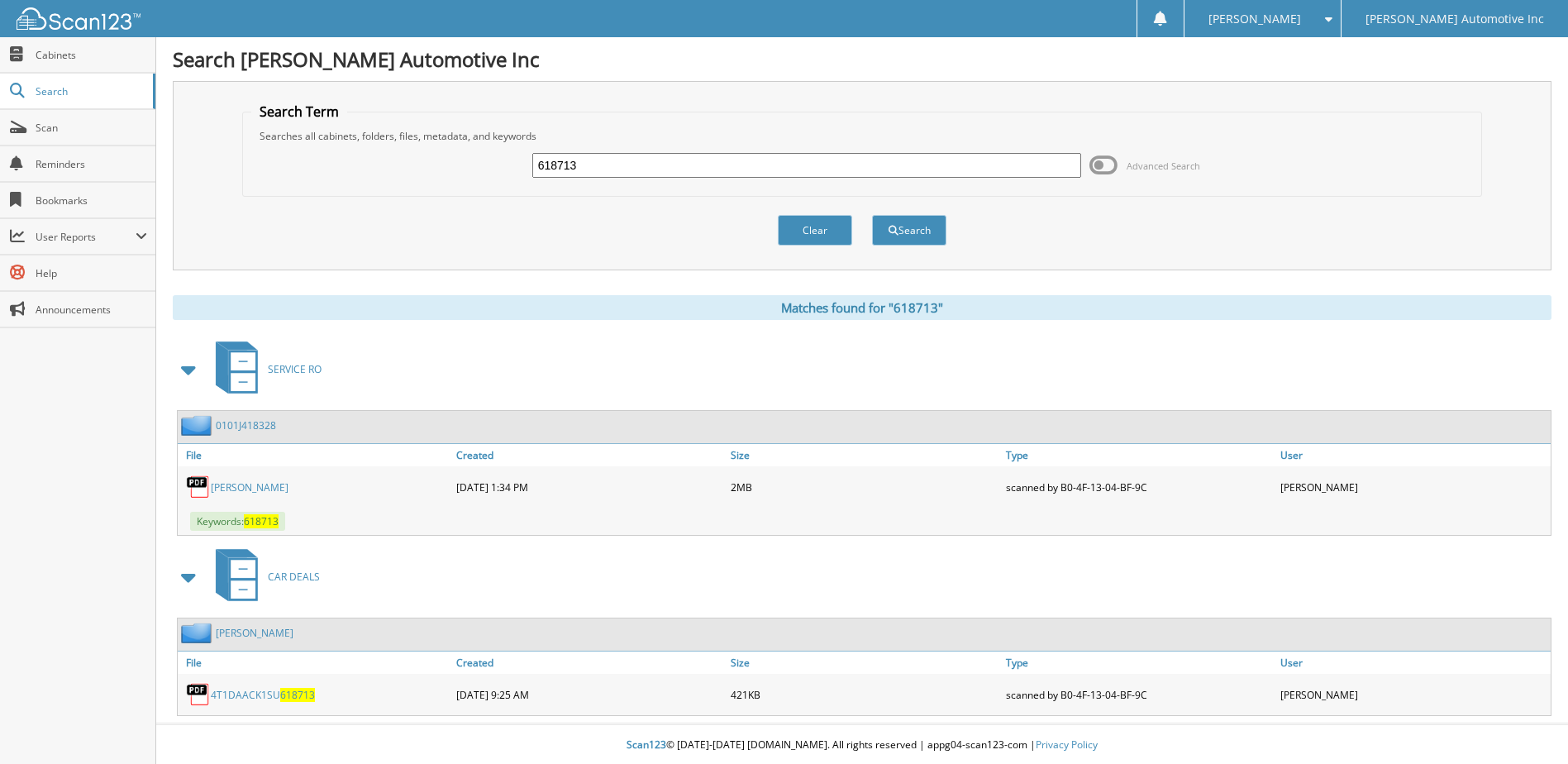
click at [288, 486] on link "[PERSON_NAME]" at bounding box center [250, 487] width 78 height 14
click at [1333, 23] on span at bounding box center [1324, 19] width 16 height 11
click at [1310, 76] on link "Logout" at bounding box center [1262, 80] width 156 height 29
